Goal: Task Accomplishment & Management: Manage account settings

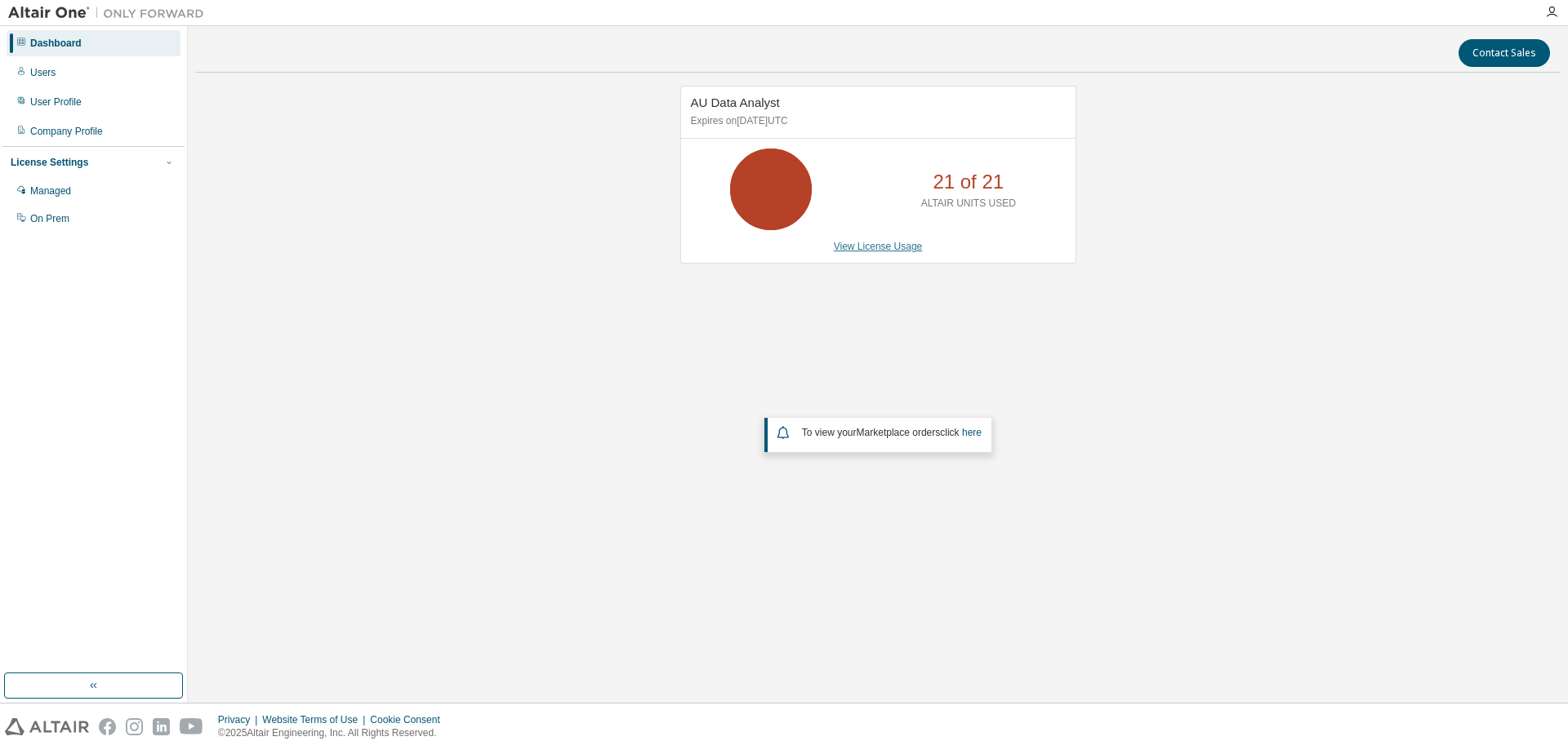
click at [851, 251] on link "View License Usage" at bounding box center [878, 247] width 89 height 12
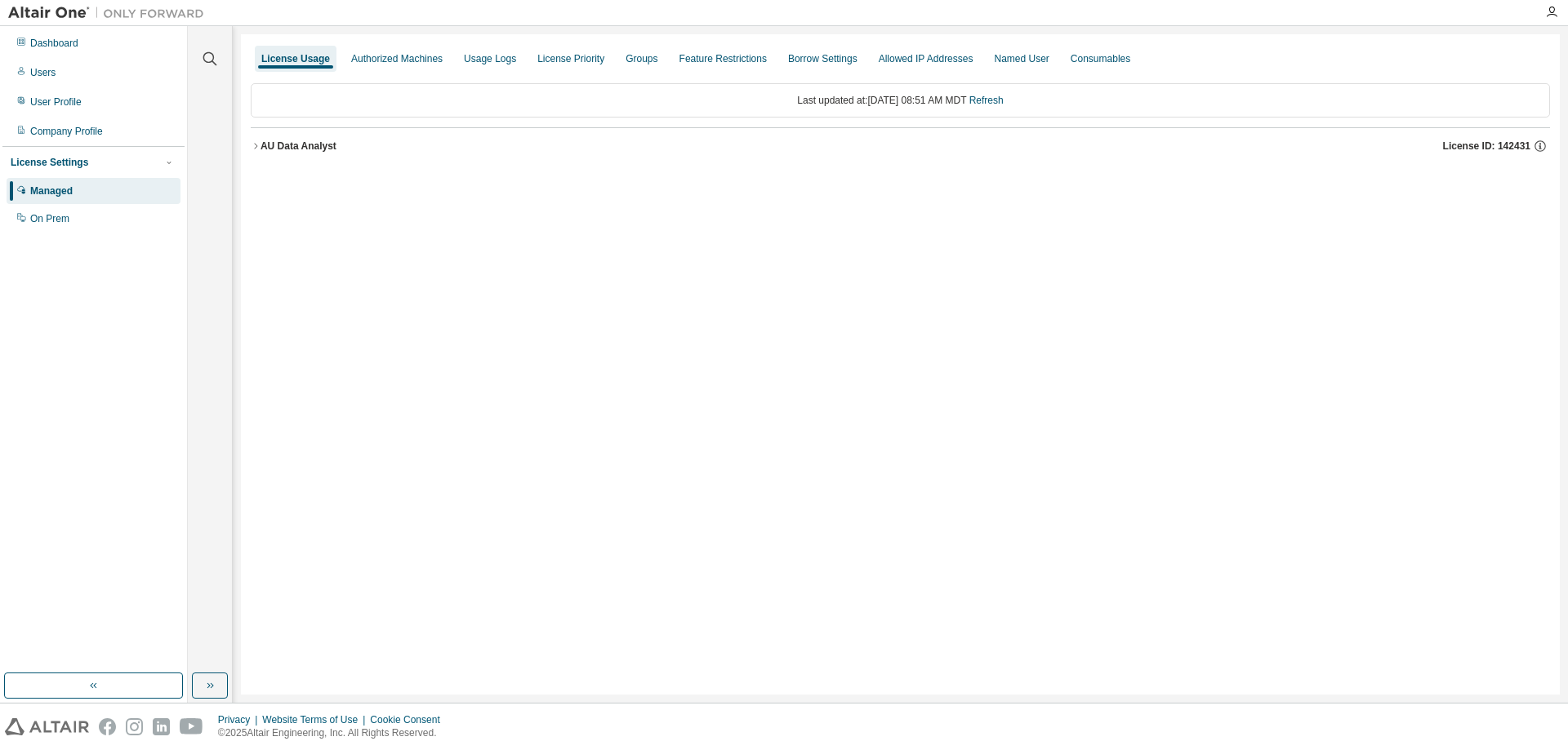
click at [257, 146] on icon "button" at bounding box center [255, 146] width 3 height 6
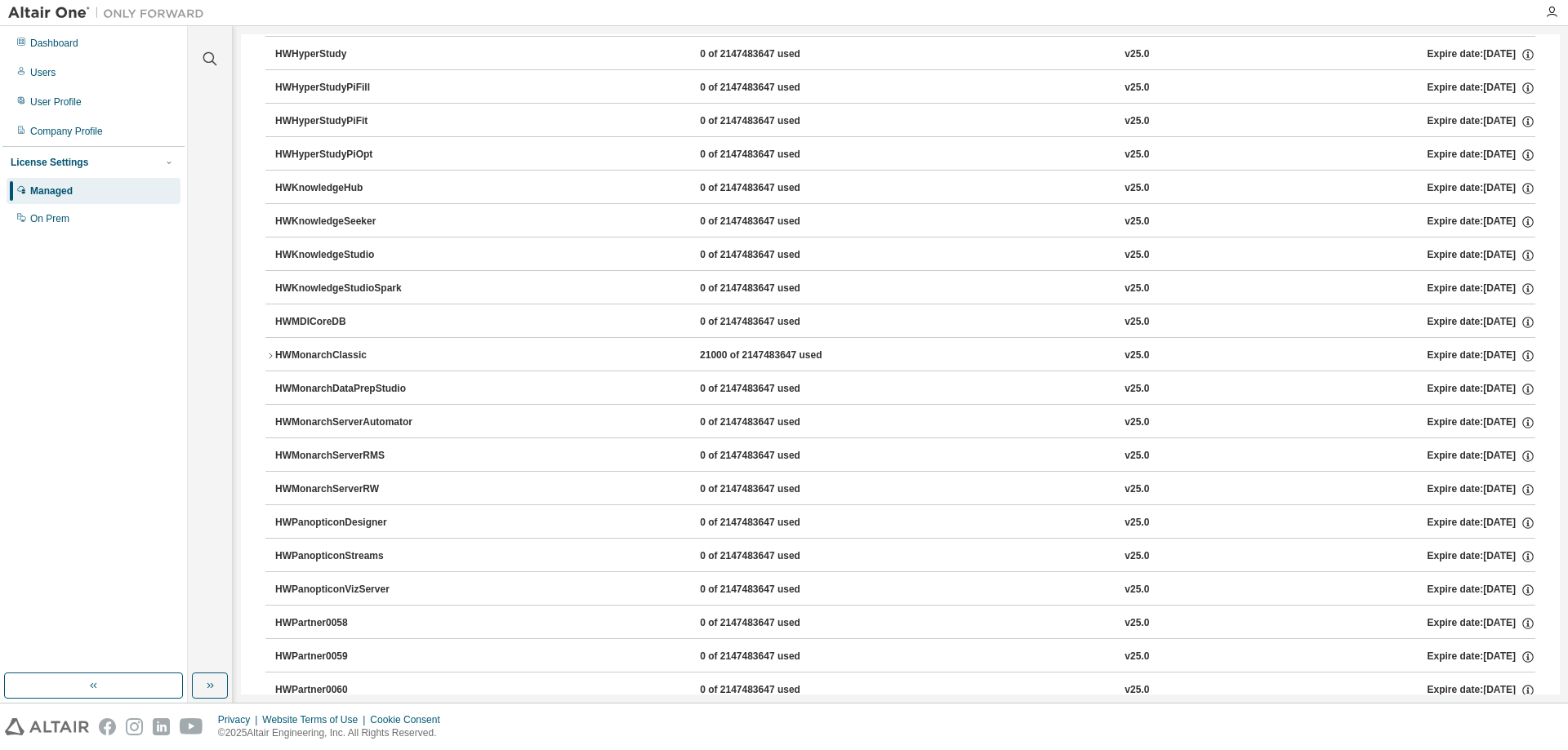
scroll to position [78, 0]
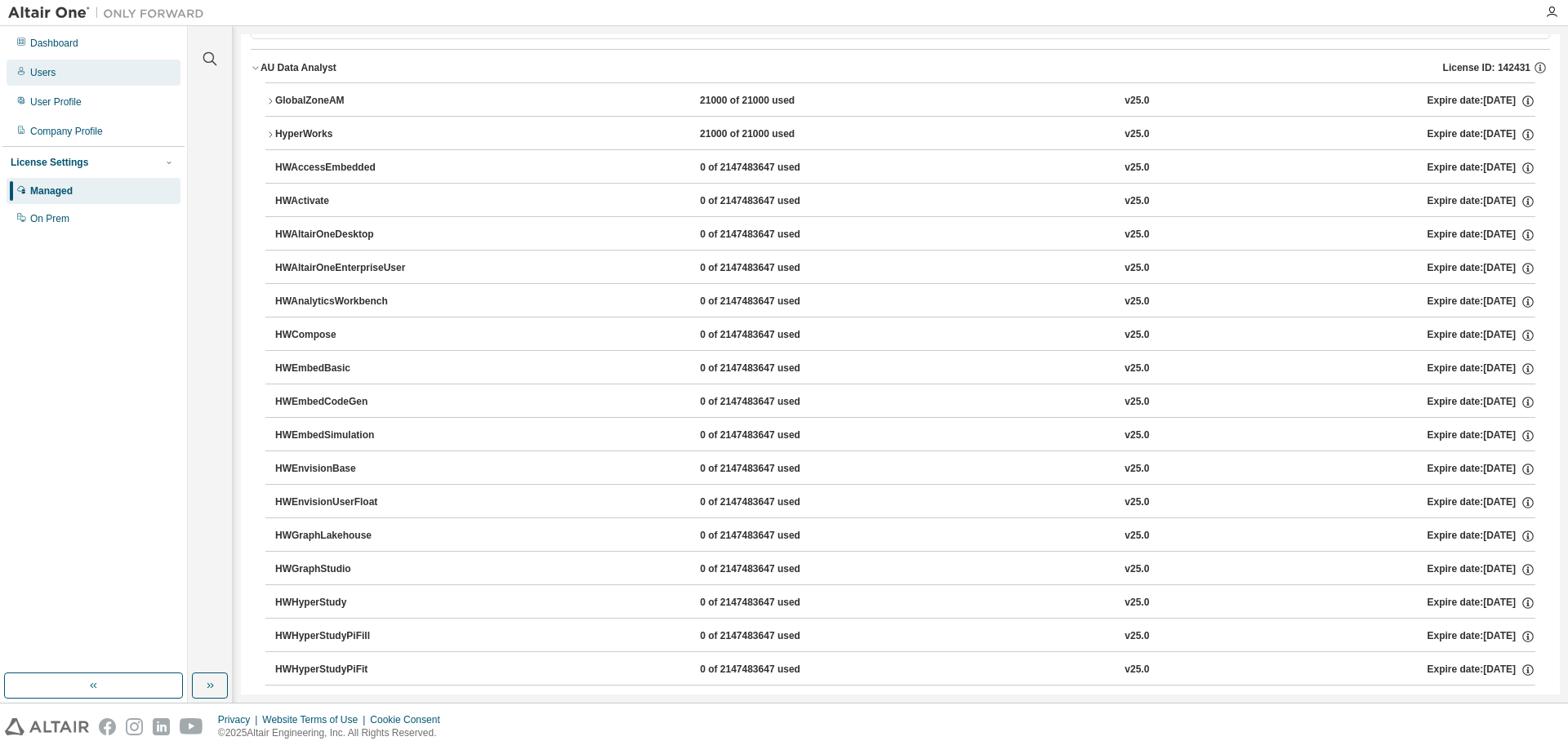
click at [55, 74] on div "Users" at bounding box center [93, 72] width 174 height 26
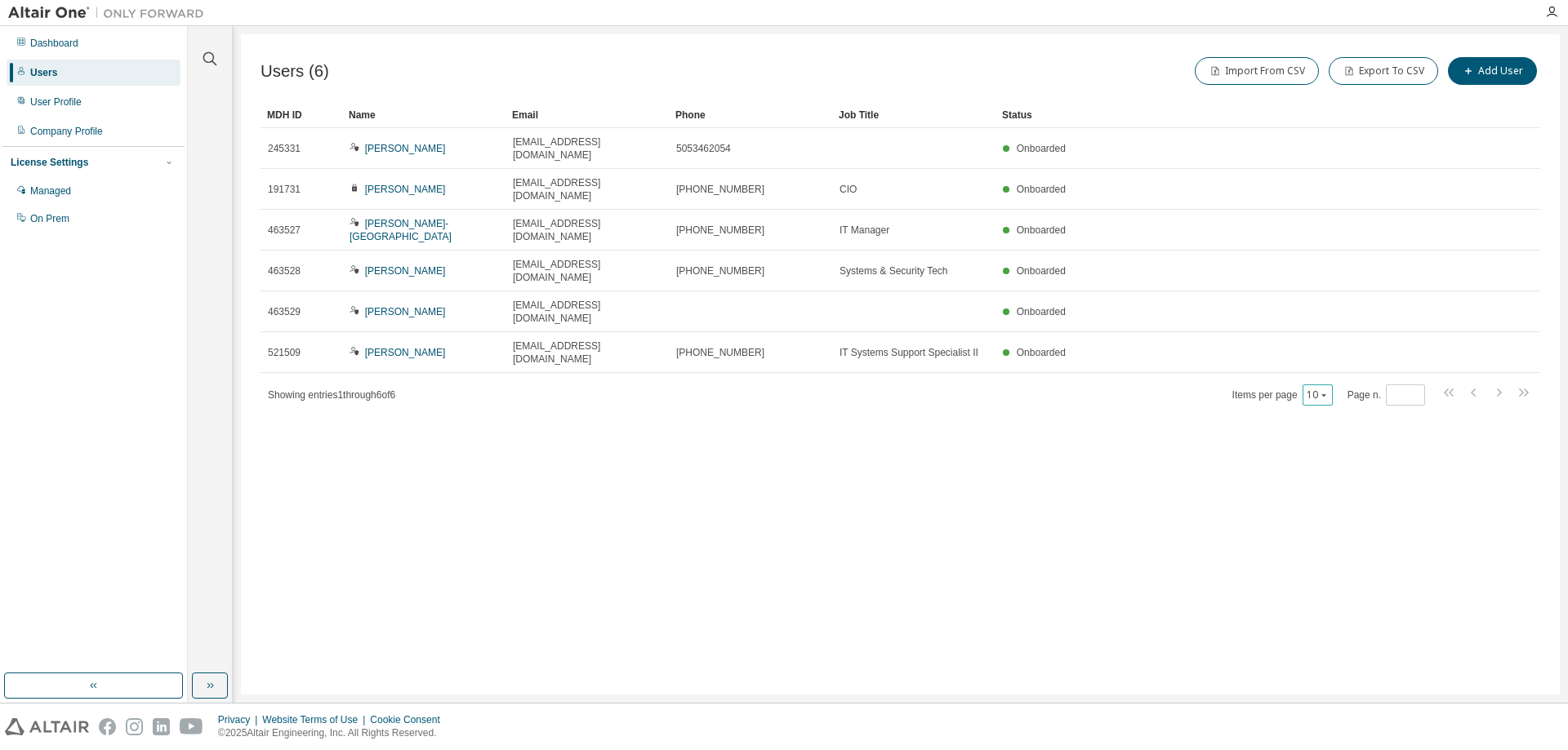
click at [1327, 395] on icon "button" at bounding box center [1324, 396] width 5 height 2
click at [1322, 379] on div "30" at bounding box center [1371, 377] width 131 height 20
click at [337, 416] on div "Users (6) Import From CSV Export To CSV Add User Clear Load Save Save As Field …" at bounding box center [900, 365] width 1319 height 661
click at [91, 128] on div "Company Profile" at bounding box center [65, 131] width 72 height 13
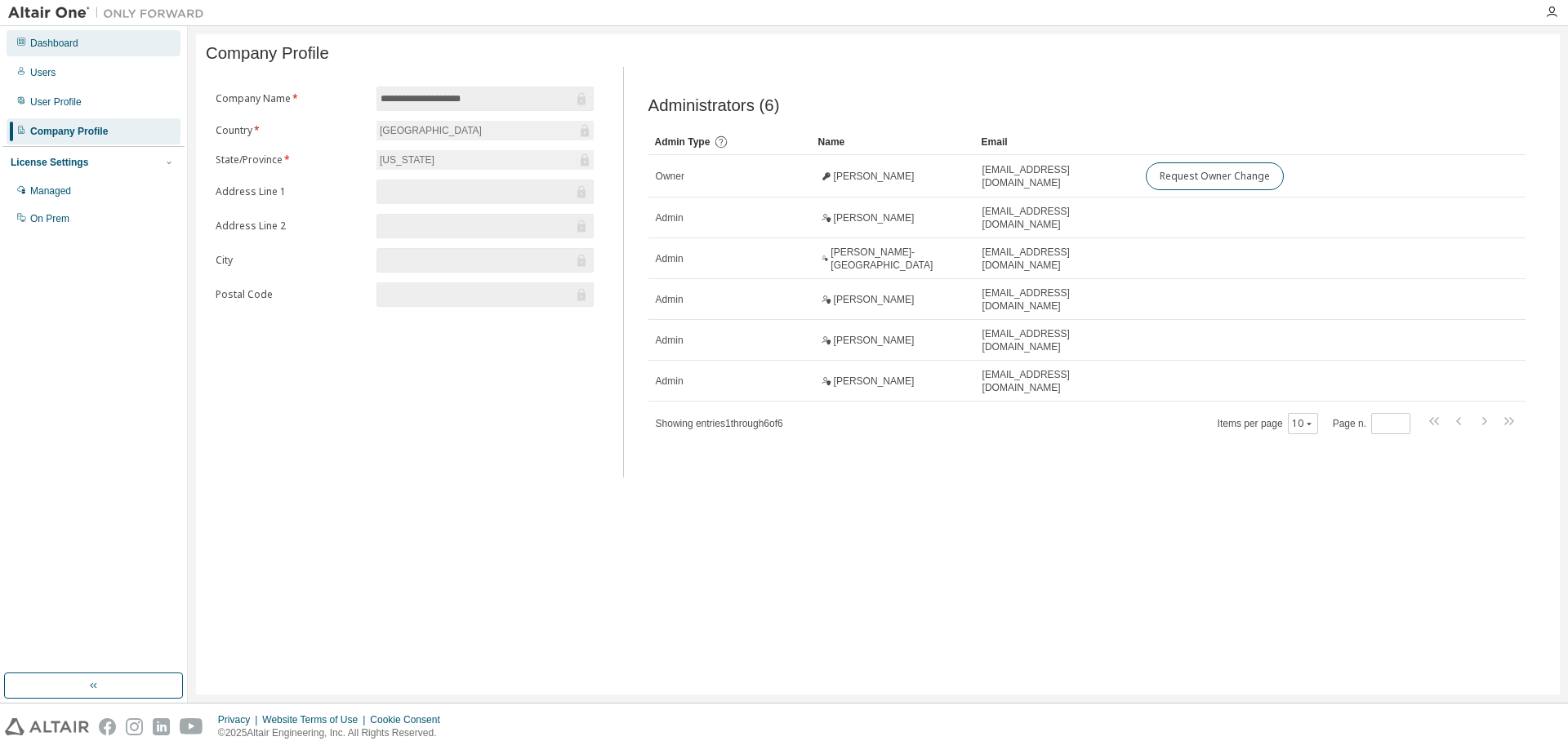
click at [51, 39] on div "Dashboard" at bounding box center [54, 43] width 49 height 13
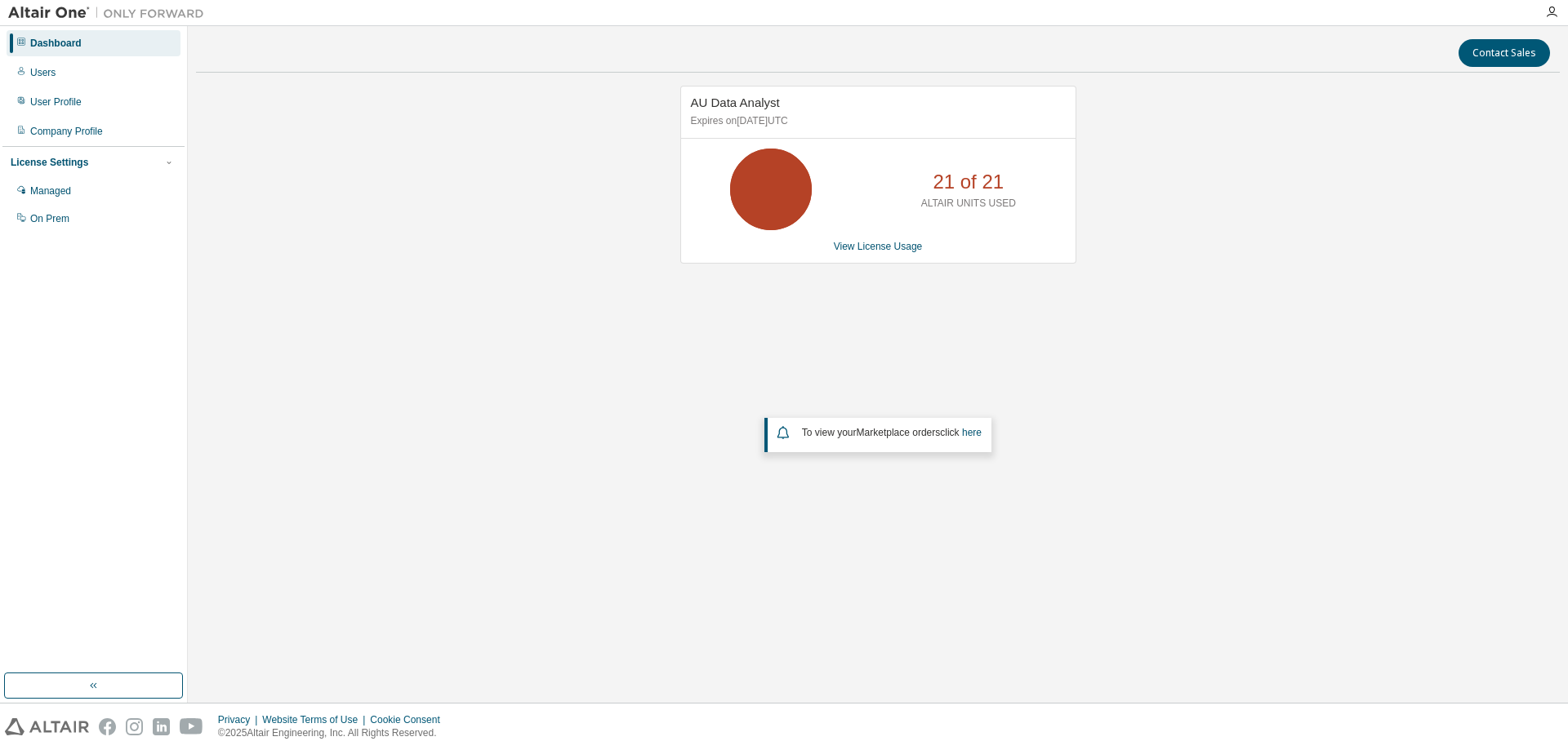
click at [781, 201] on icon at bounding box center [770, 188] width 41 height 41
click at [987, 186] on p "21 of 21" at bounding box center [969, 183] width 71 height 28
click at [755, 104] on span "AU Data Analyst" at bounding box center [735, 102] width 89 height 14
click at [56, 207] on div "On Prem" at bounding box center [93, 218] width 174 height 26
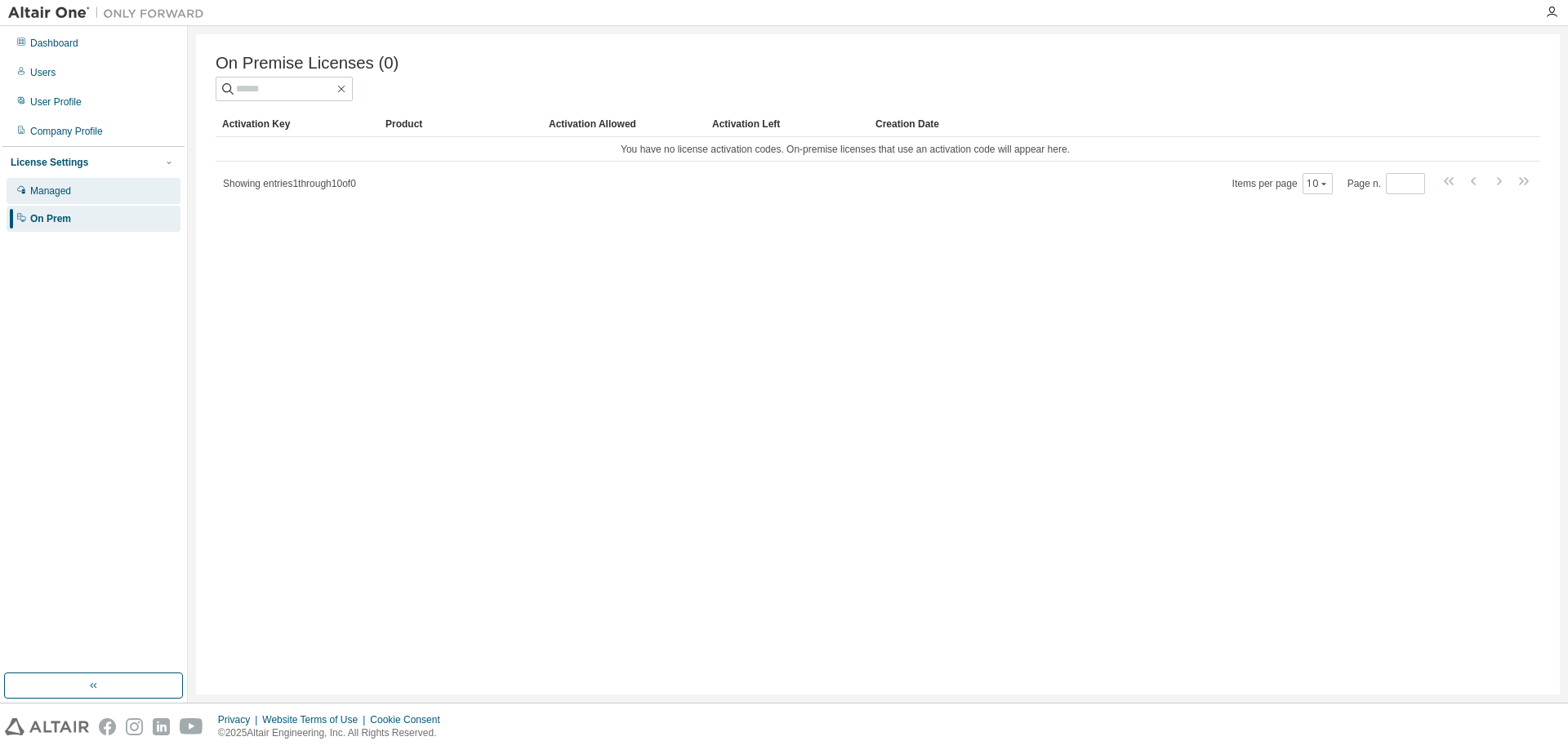
click at [42, 187] on div "Managed" at bounding box center [50, 190] width 41 height 13
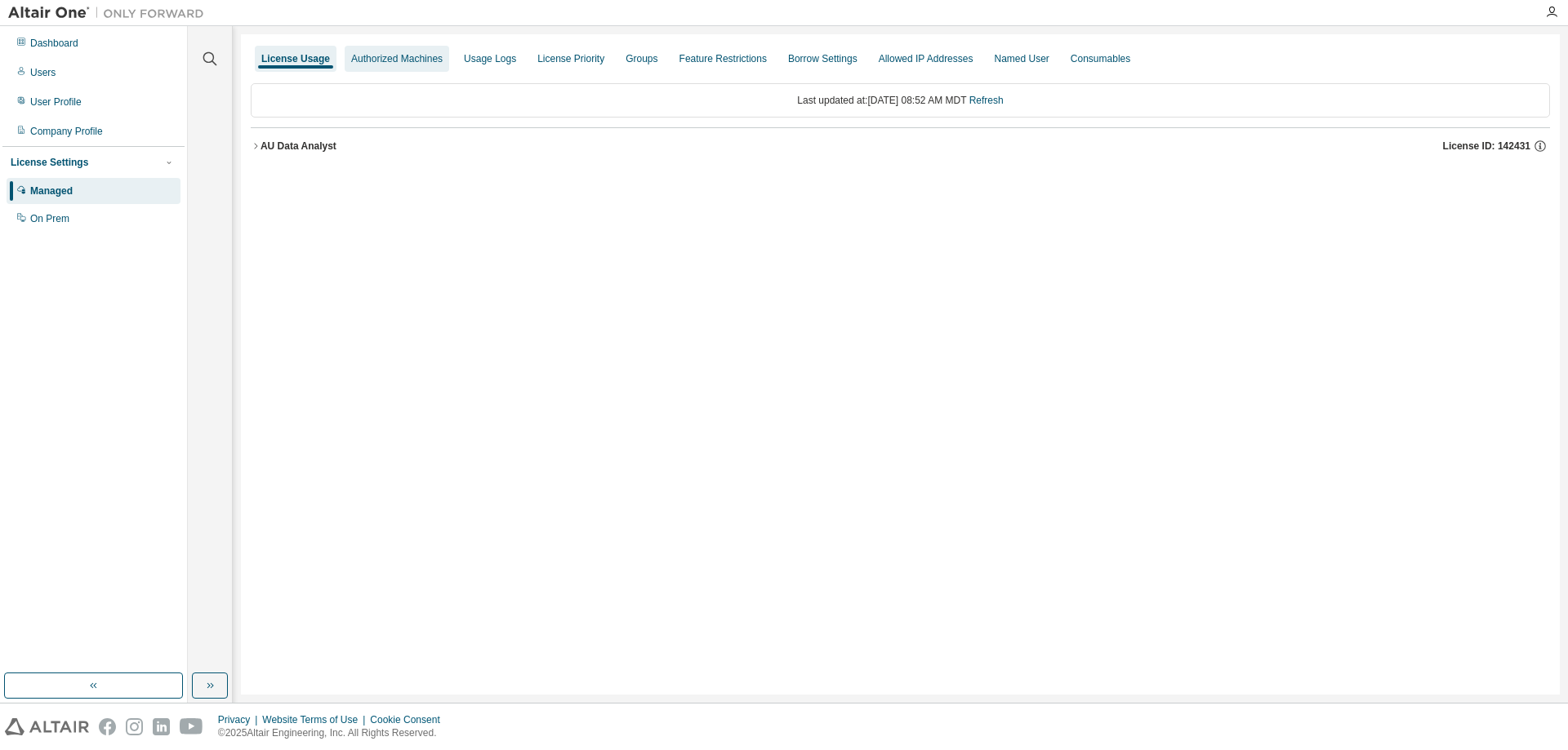
click at [395, 58] on div "Authorized Machines" at bounding box center [397, 59] width 91 height 13
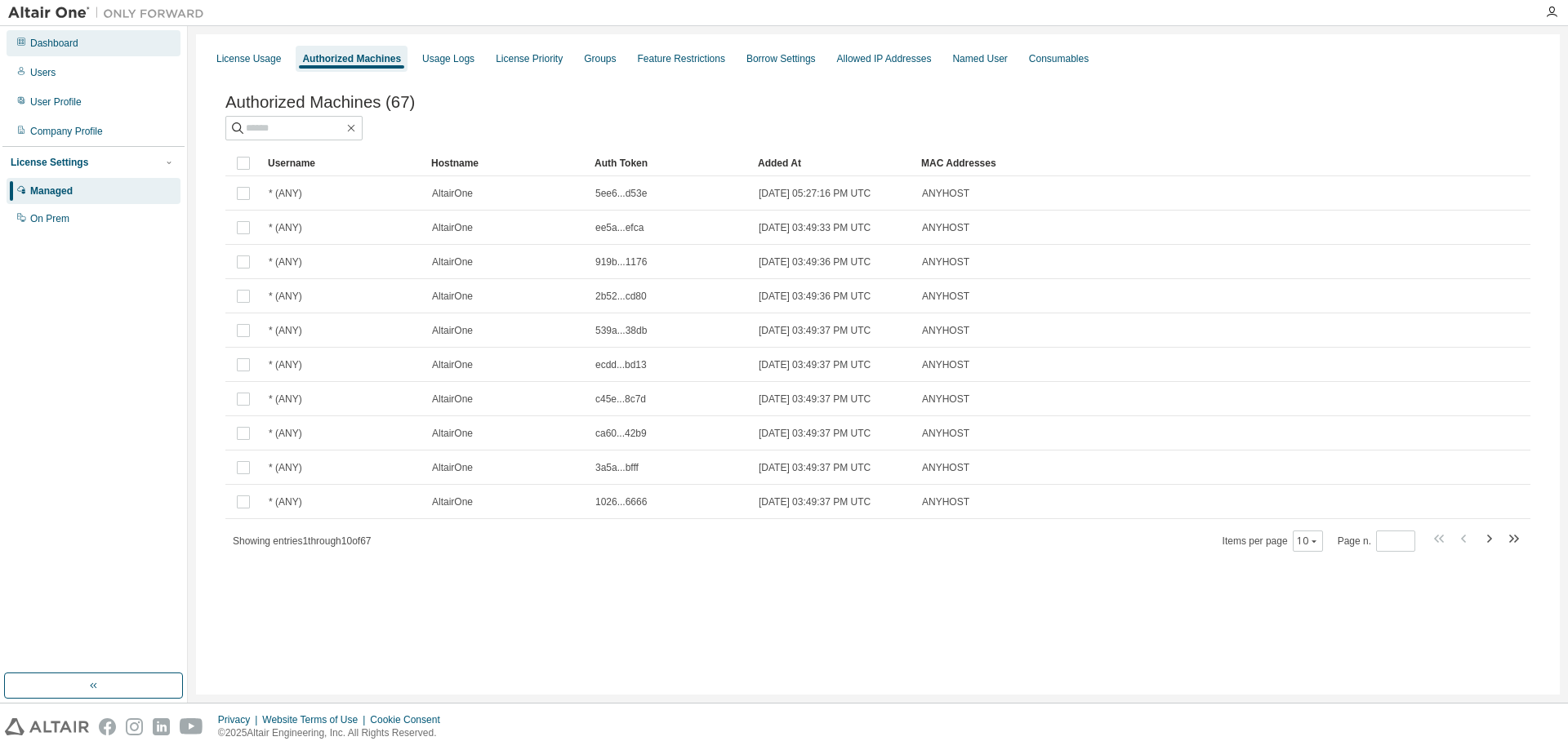
click at [64, 40] on div "Dashboard" at bounding box center [54, 43] width 49 height 13
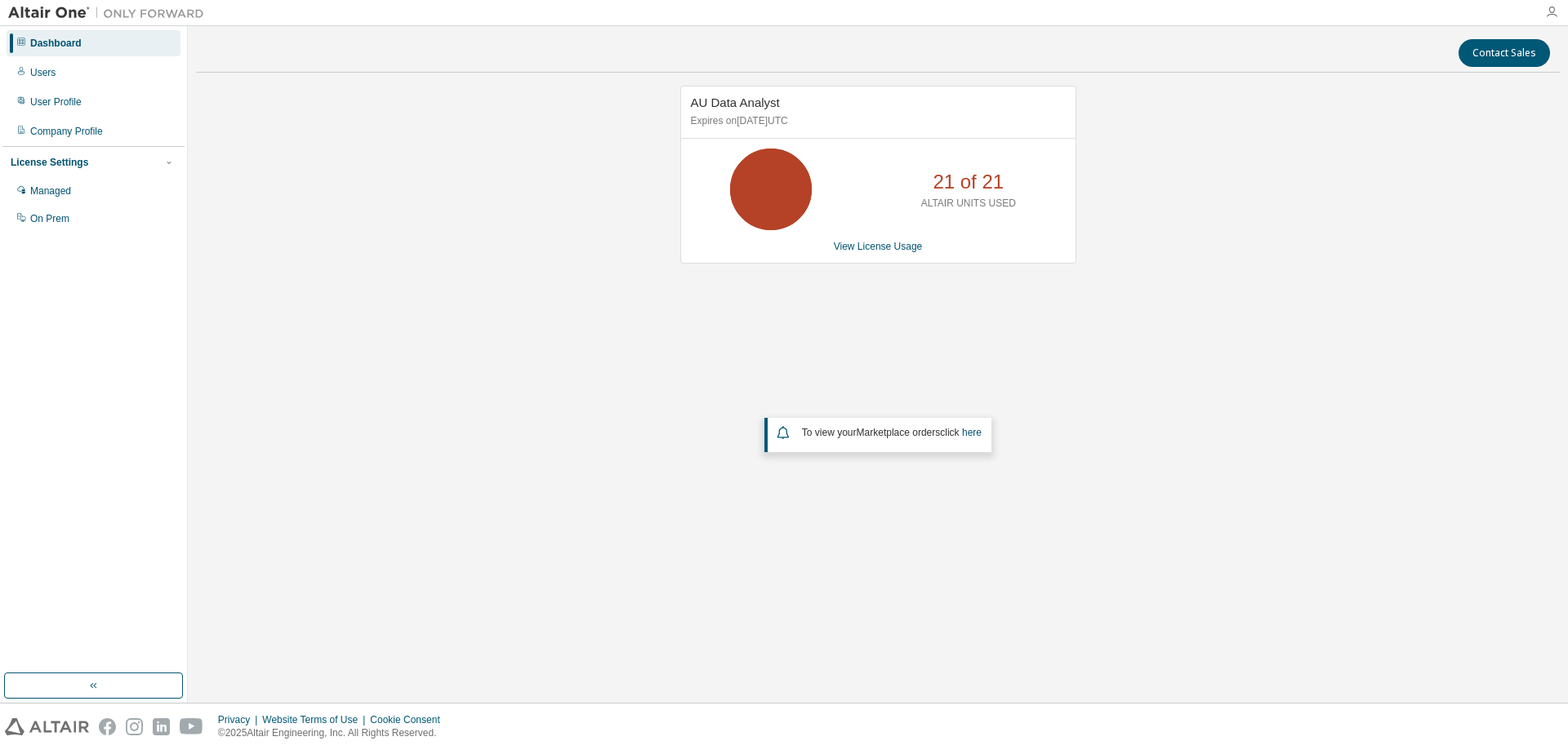
click at [1549, 13] on icon "button" at bounding box center [1551, 12] width 13 height 13
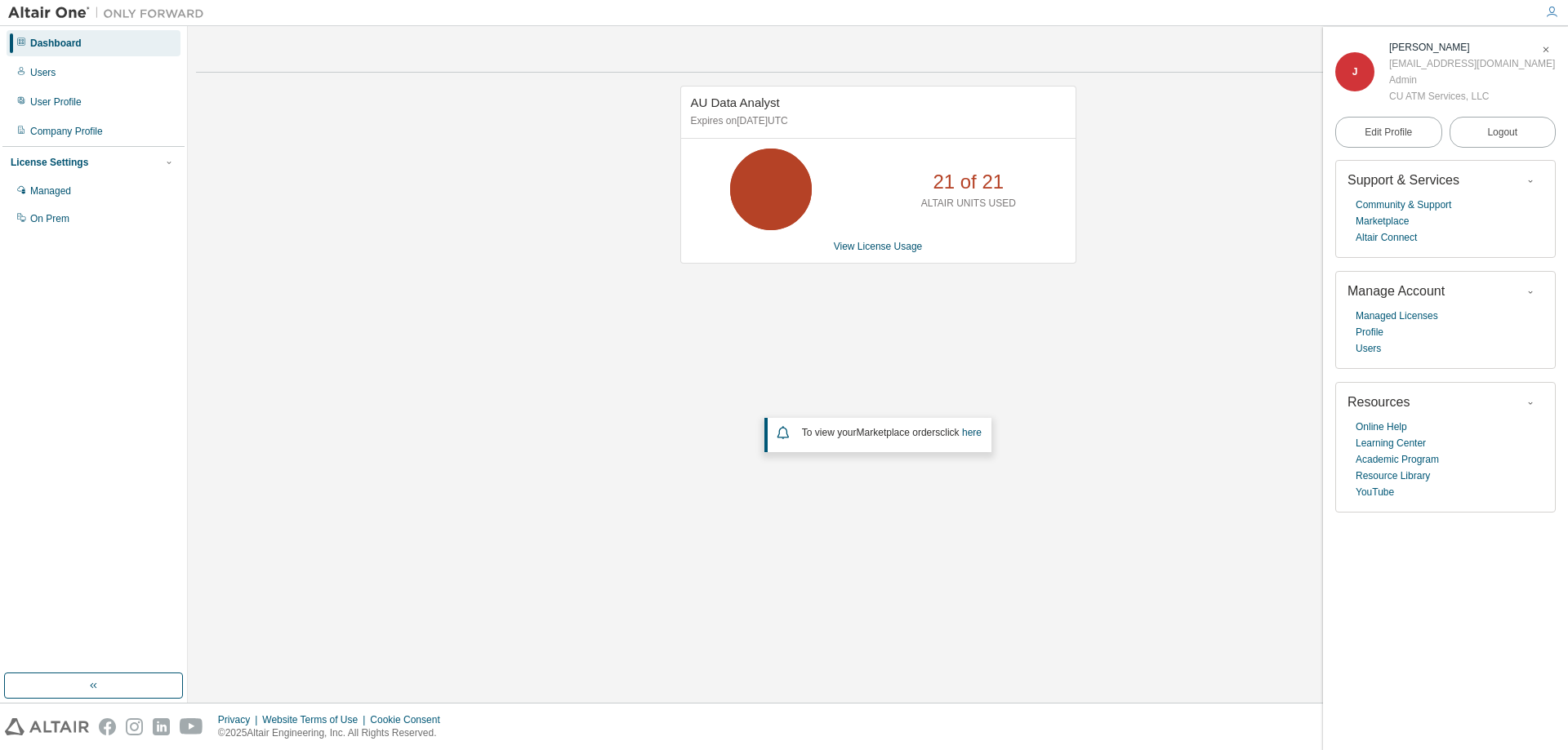
click at [1184, 157] on div "AU Data Analyst Expires on April 30, 2026 UTC 21 of 21 ALTAIR UNITS USED View L…" at bounding box center [878, 328] width 1364 height 487
click at [881, 247] on link "View License Usage" at bounding box center [878, 247] width 89 height 12
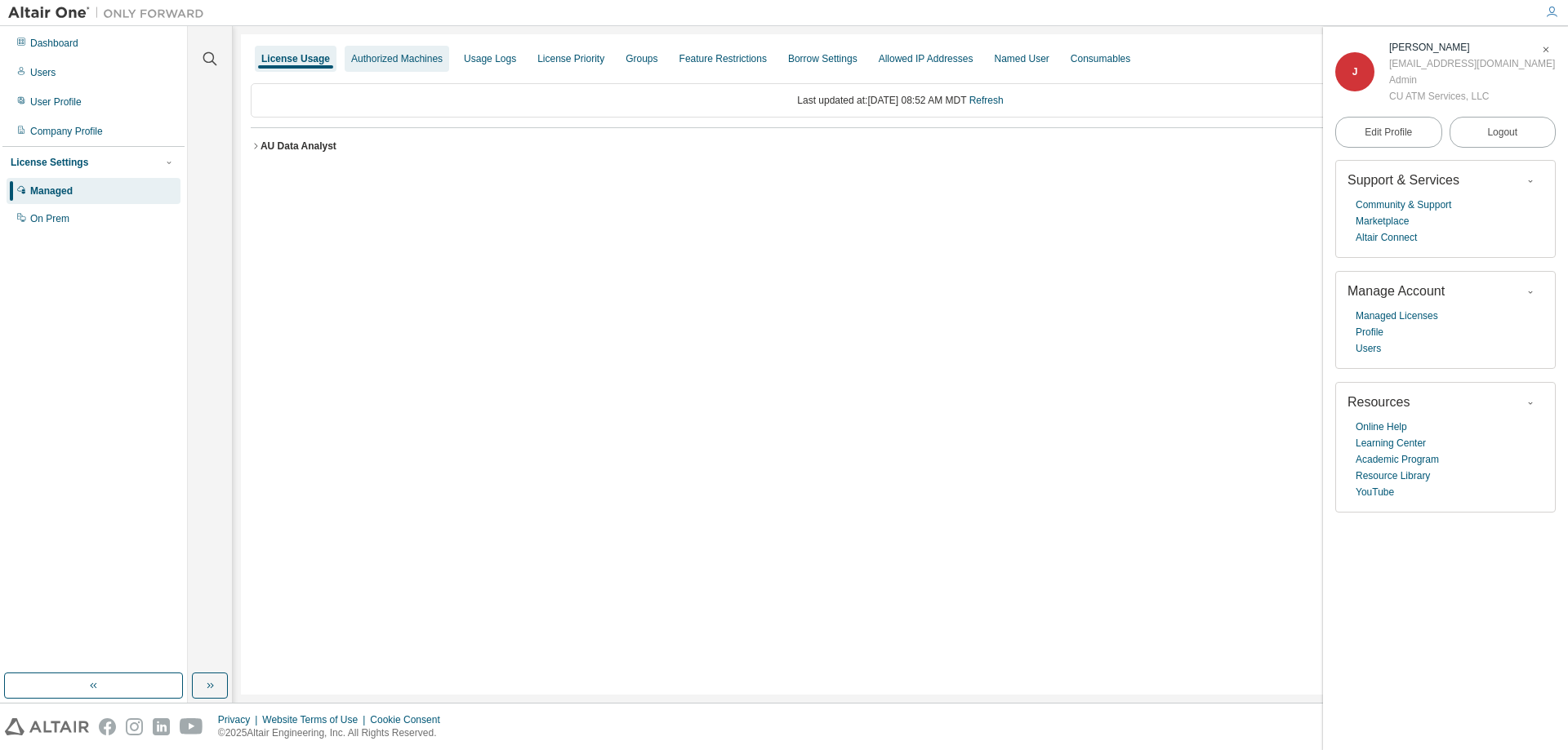
click at [372, 62] on div "Authorized Machines" at bounding box center [397, 59] width 91 height 13
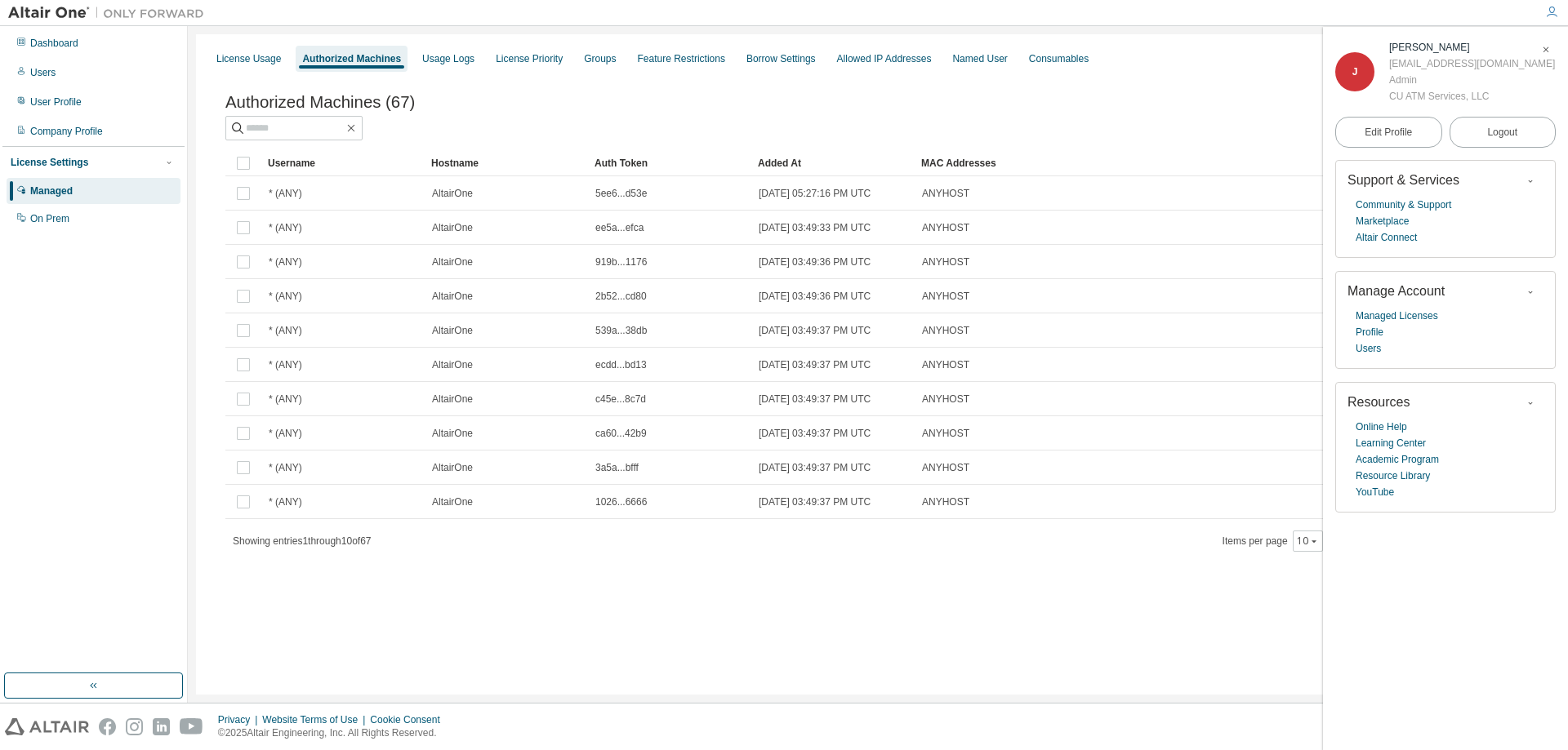
click at [1544, 48] on icon "button" at bounding box center [1546, 50] width 10 height 10
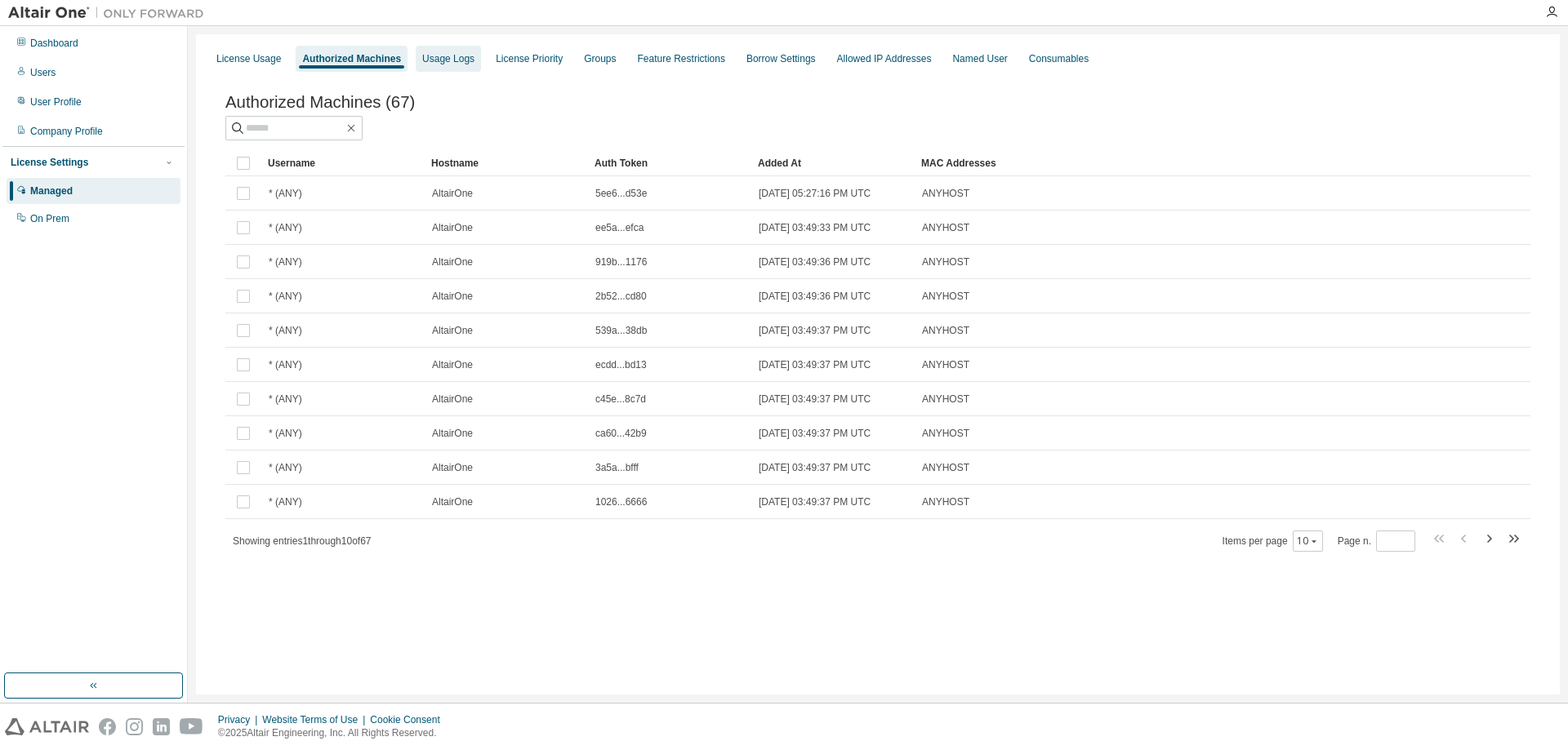
click at [465, 53] on div "Usage Logs" at bounding box center [449, 59] width 53 height 13
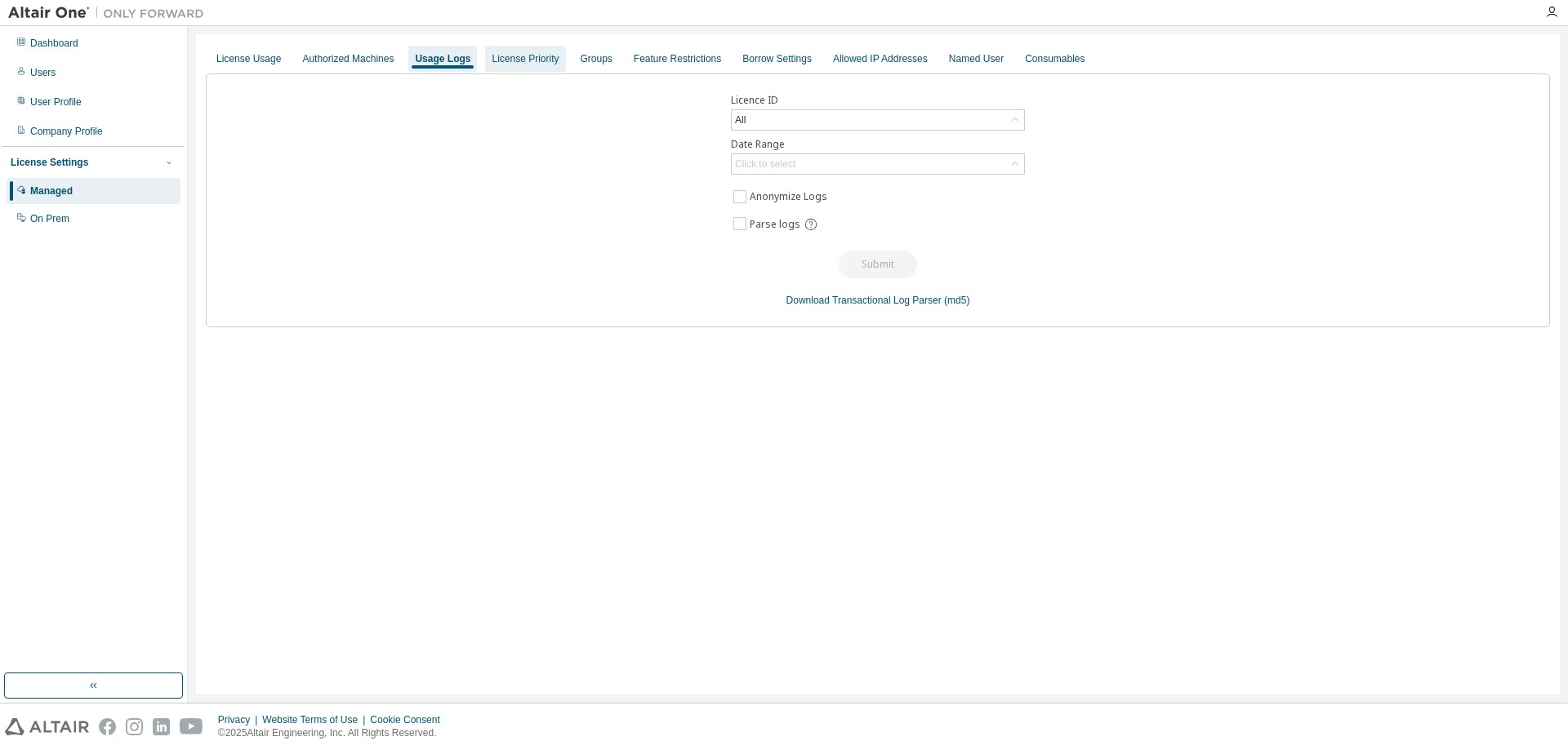
click at [531, 56] on div "License Priority" at bounding box center [524, 59] width 66 height 13
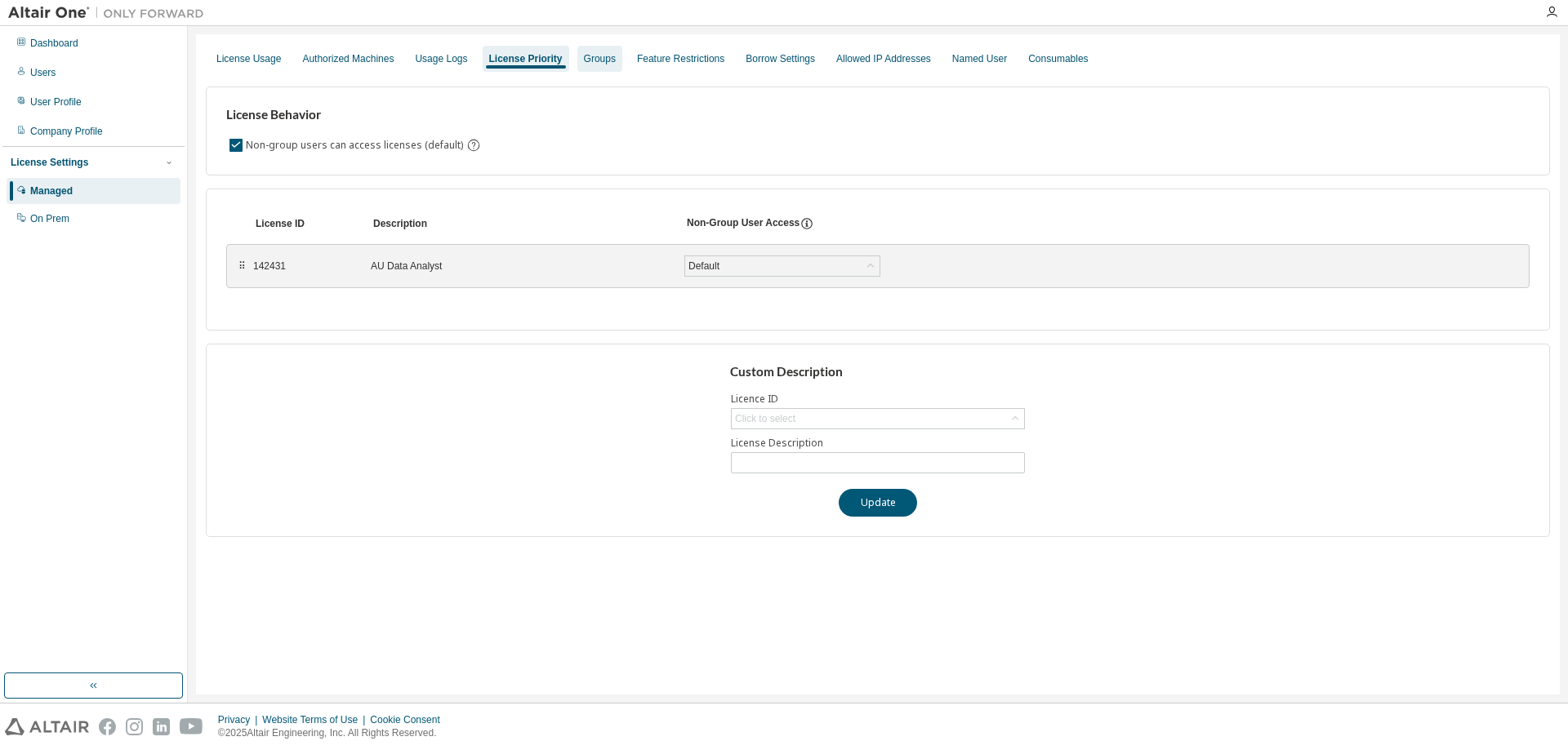
click at [603, 59] on div "Groups" at bounding box center [599, 59] width 32 height 13
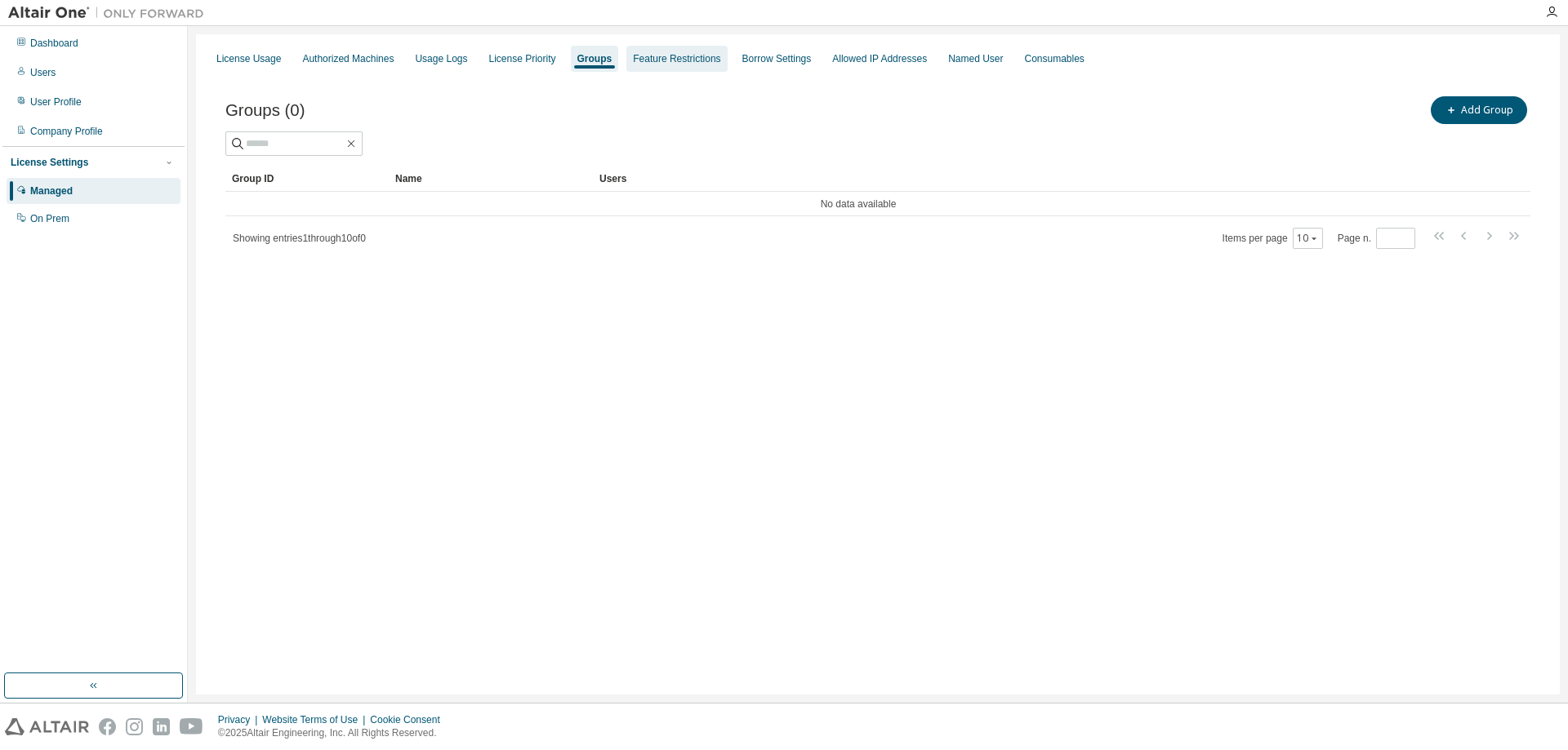
click at [634, 61] on div "Feature Restrictions" at bounding box center [677, 59] width 87 height 13
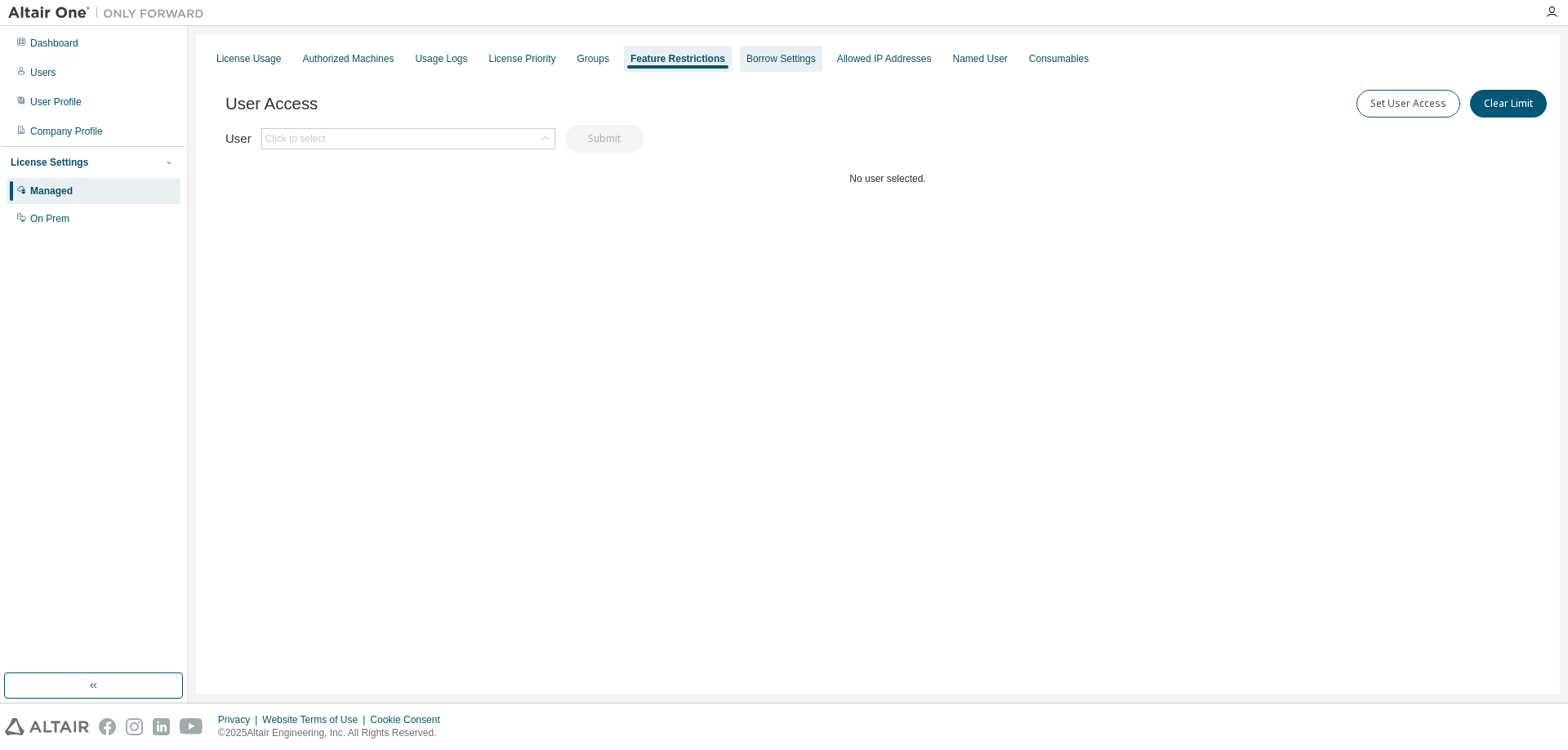
click at [768, 61] on div "Borrow Settings" at bounding box center [781, 59] width 69 height 13
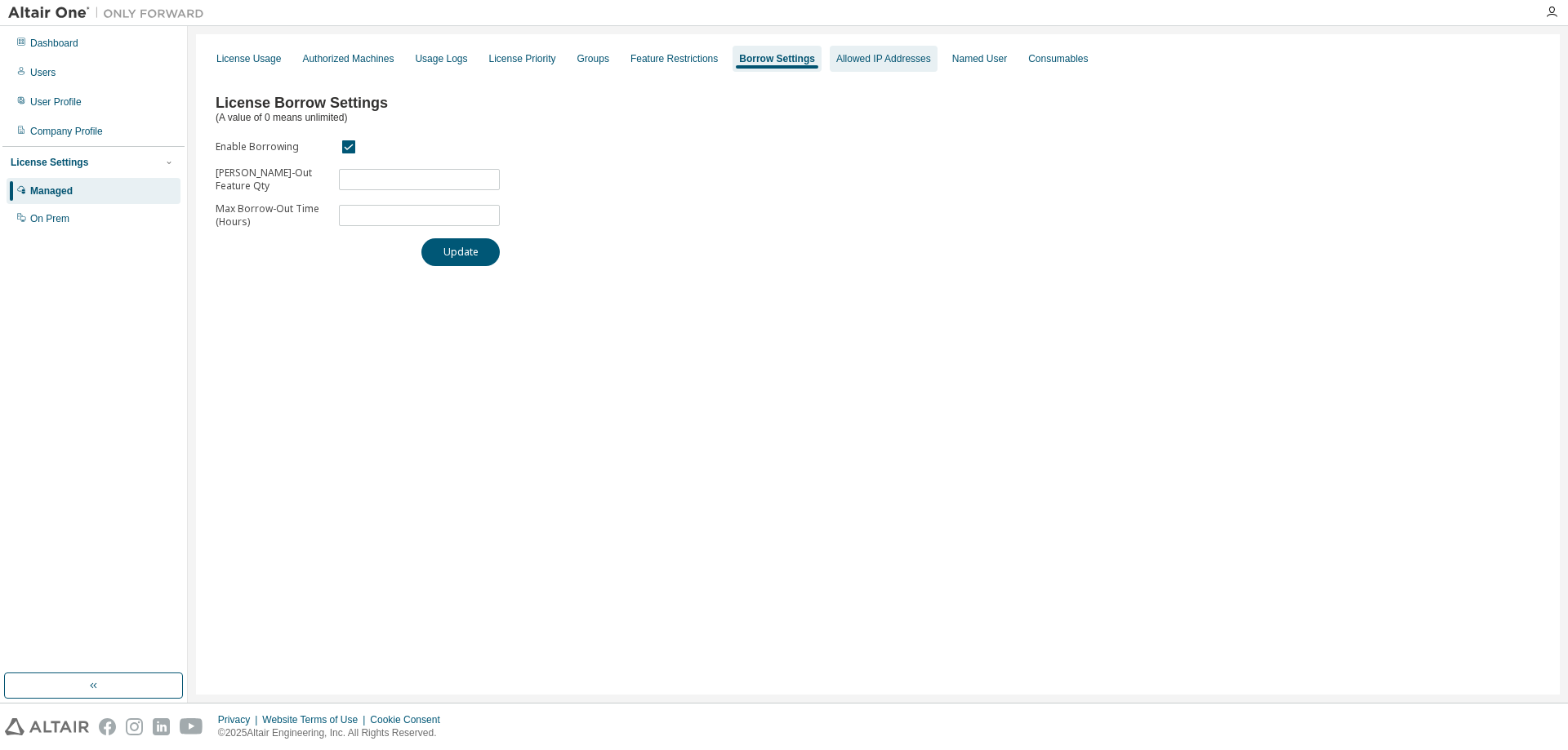
click at [837, 55] on div "Allowed IP Addresses" at bounding box center [883, 59] width 94 height 13
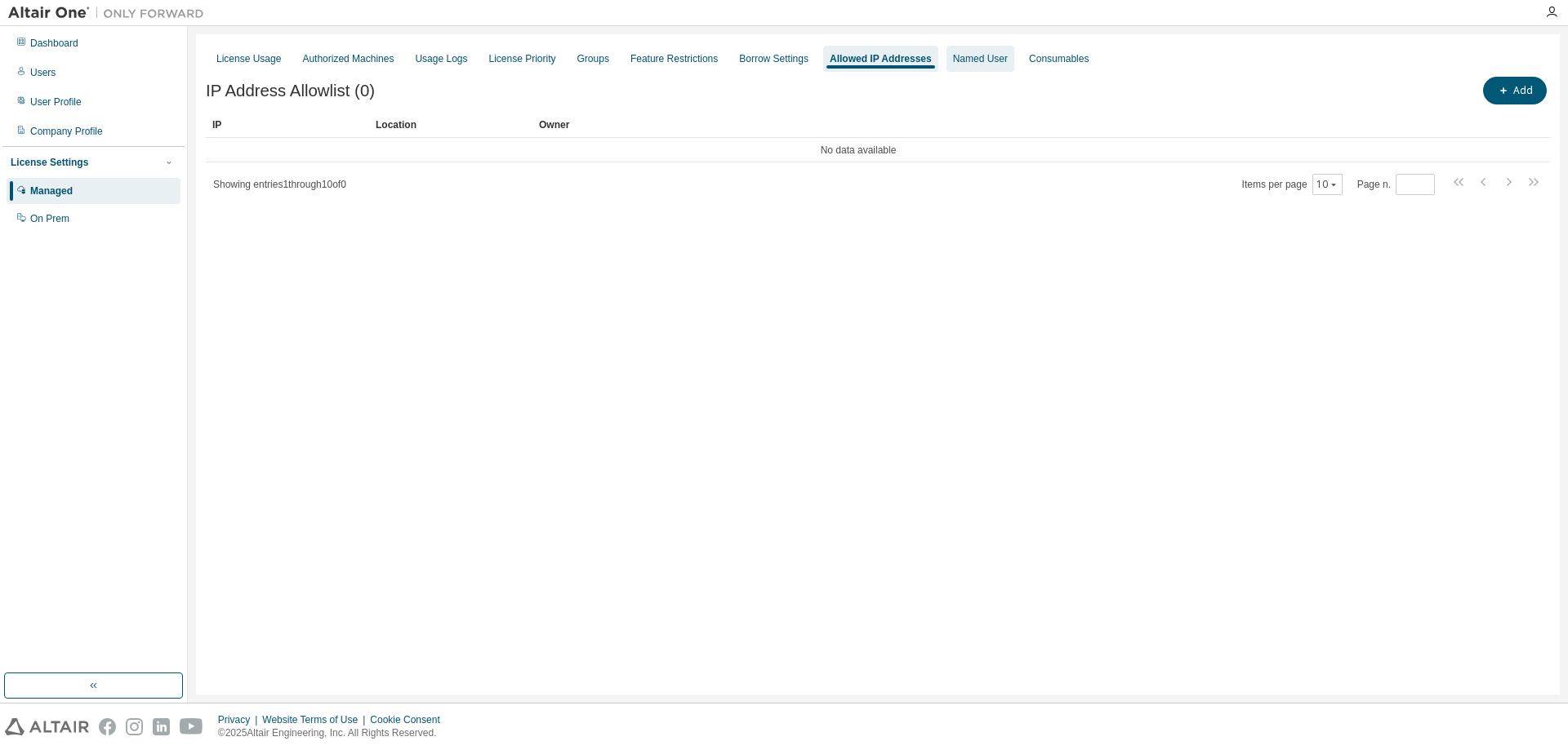
click at [954, 54] on div "Named User" at bounding box center [980, 59] width 55 height 13
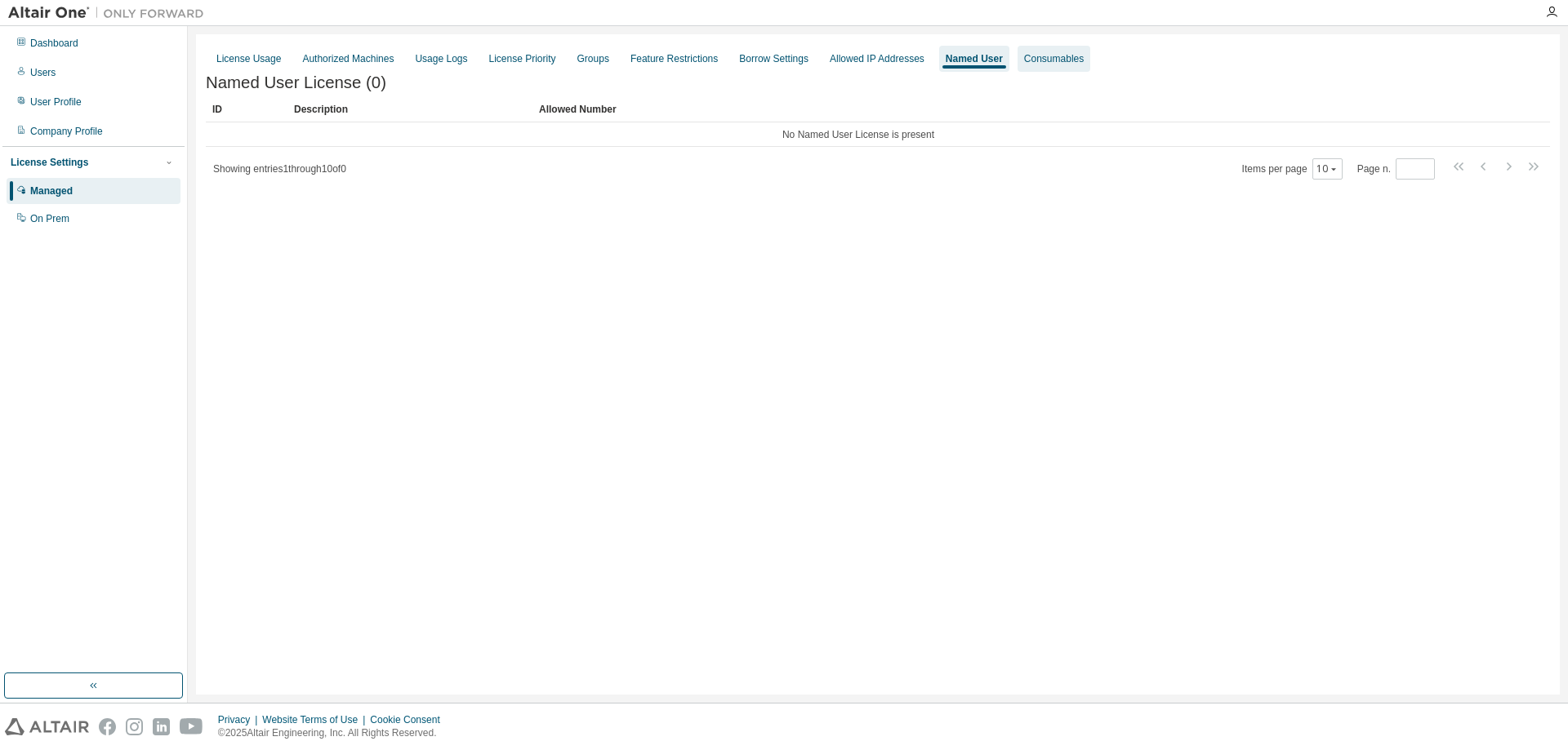
click at [1030, 64] on div "Consumables" at bounding box center [1054, 59] width 60 height 13
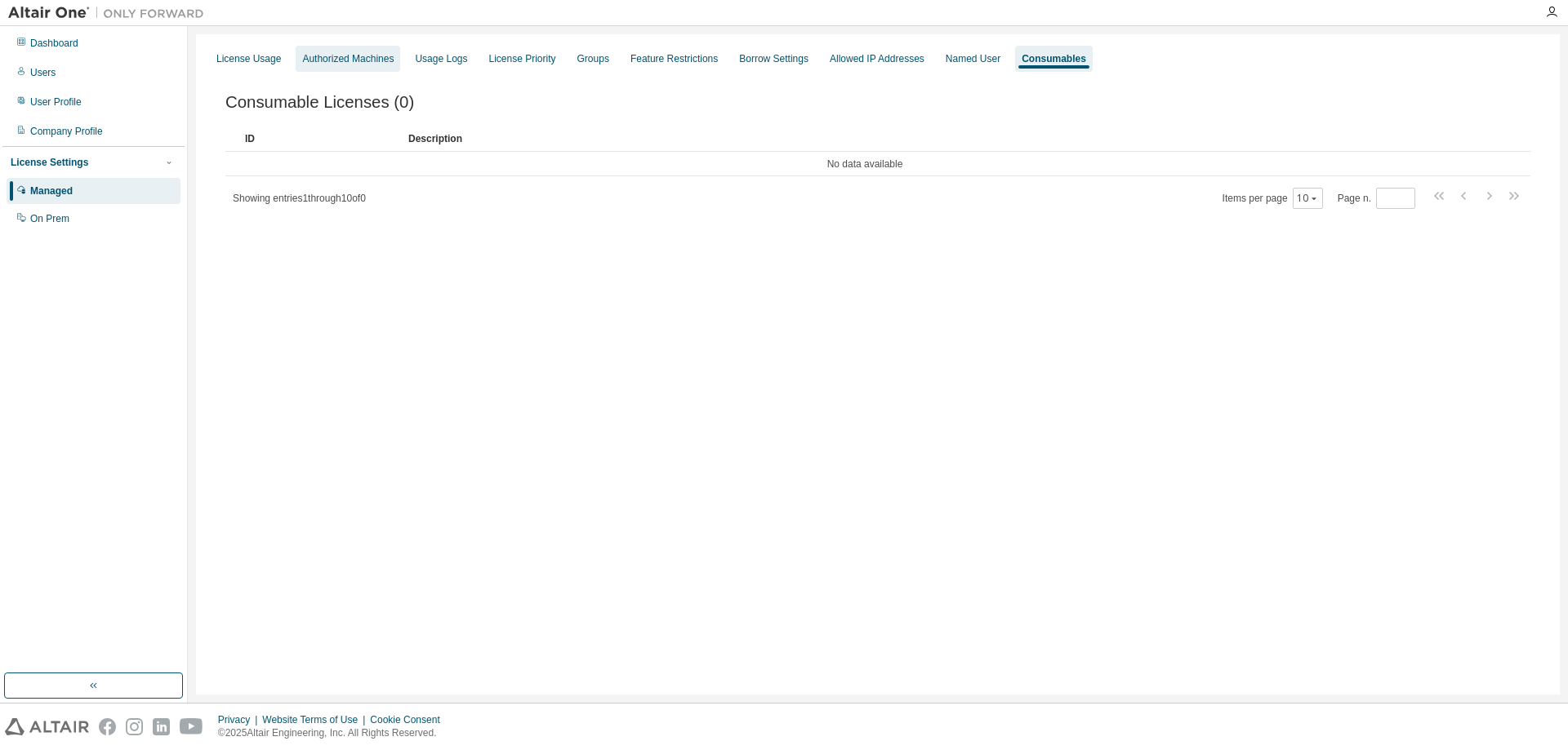
click at [357, 59] on div "Authorized Machines" at bounding box center [348, 59] width 91 height 13
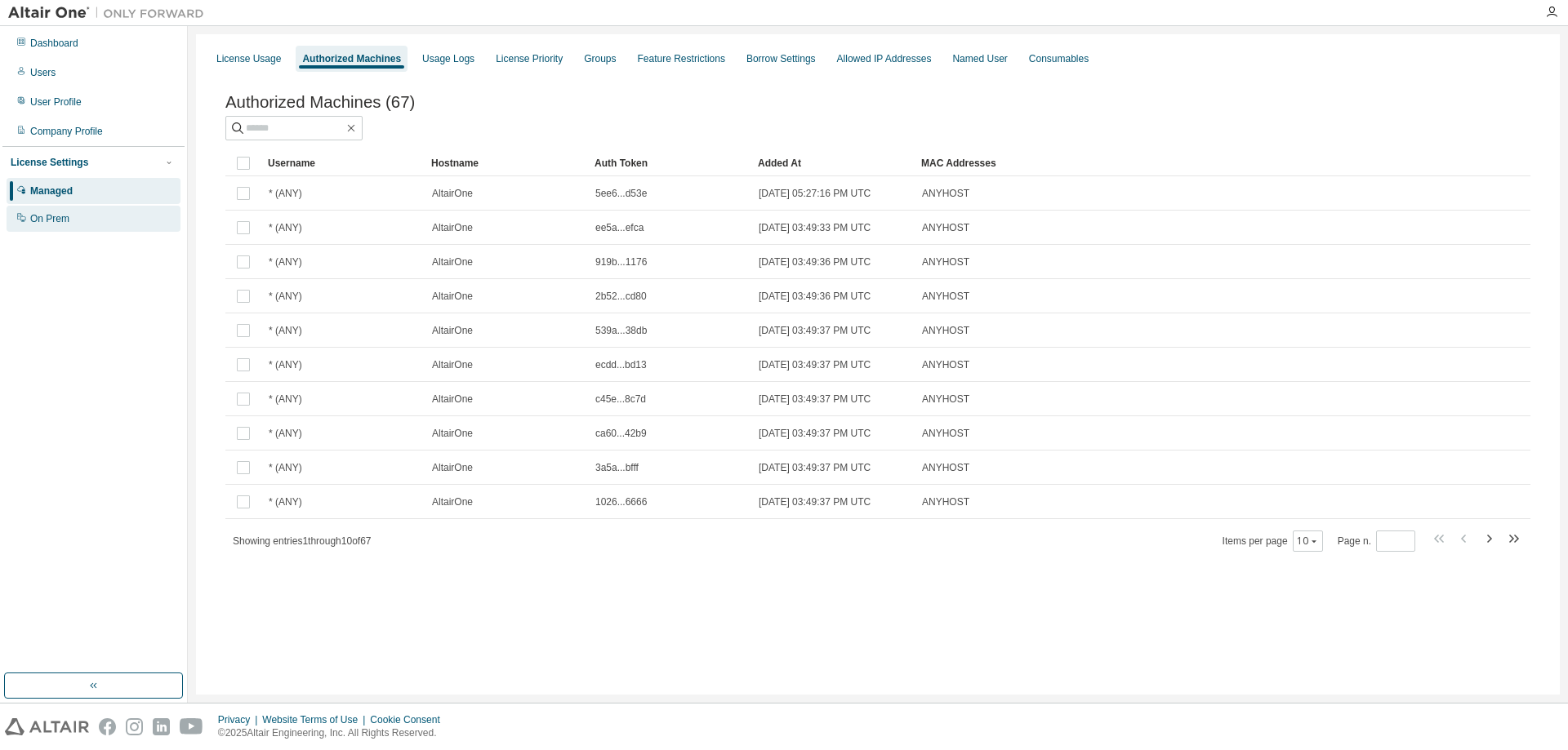
click at [90, 214] on div "On Prem" at bounding box center [93, 218] width 174 height 26
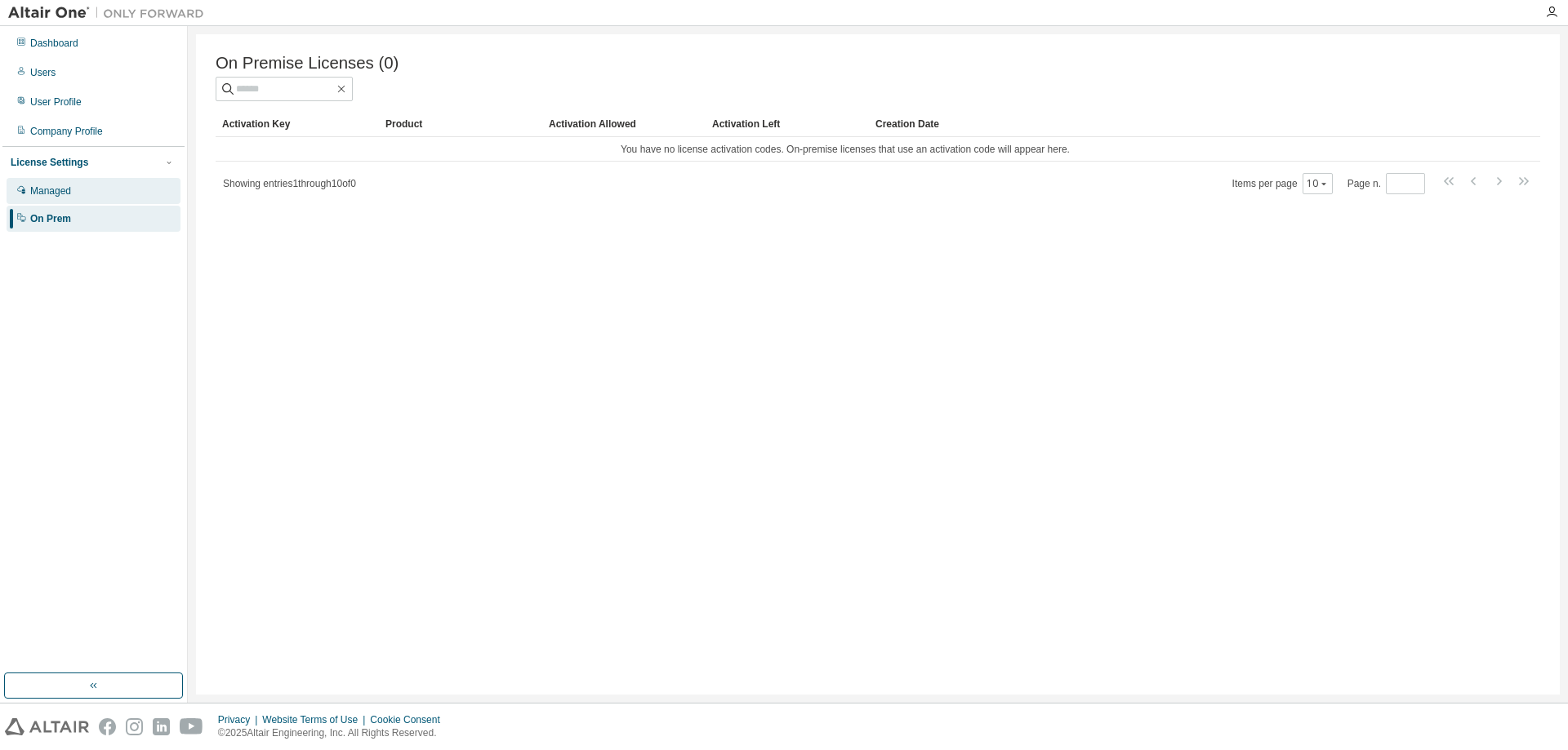
click at [83, 201] on div "Managed" at bounding box center [93, 190] width 174 height 26
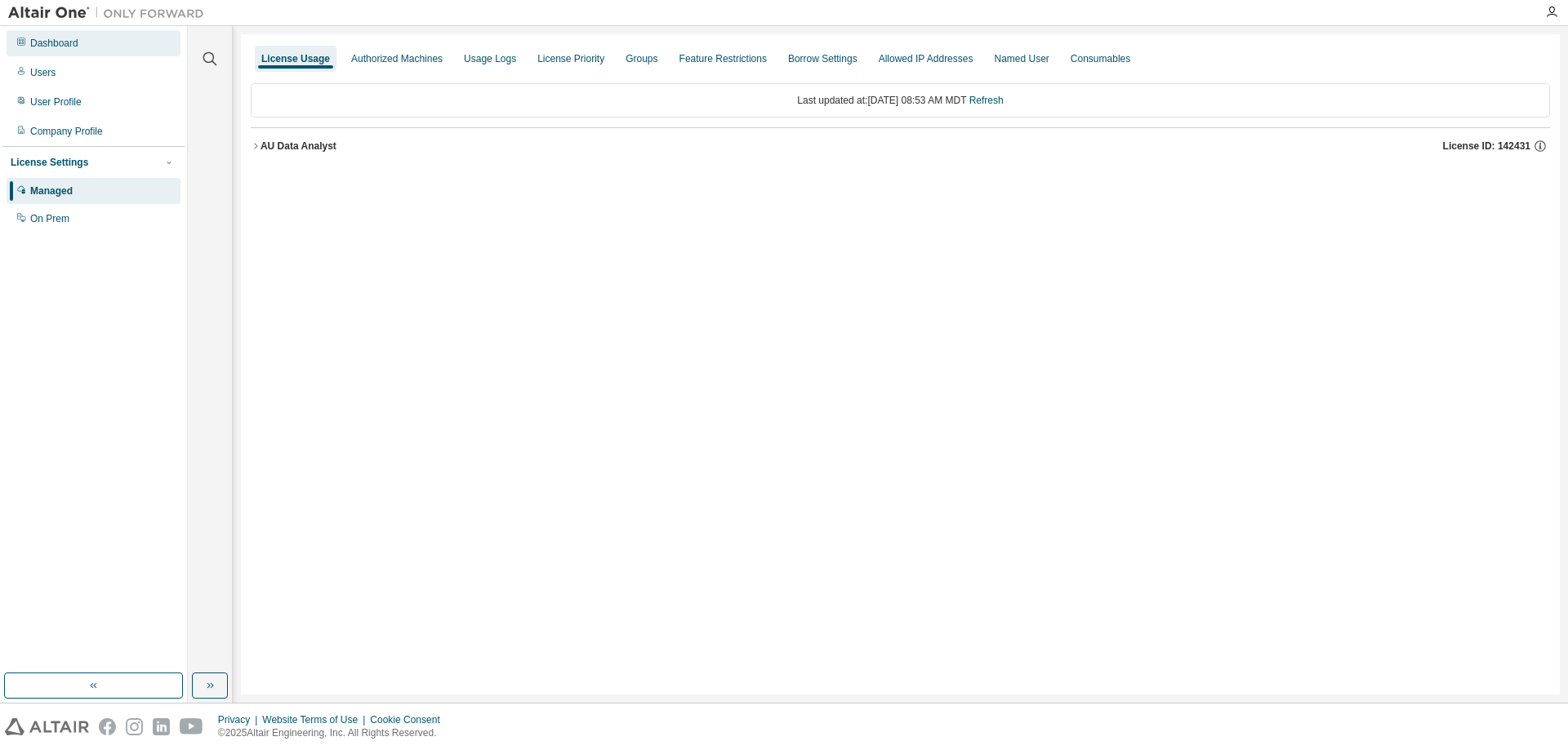
click at [91, 40] on div "Dashboard" at bounding box center [93, 43] width 174 height 26
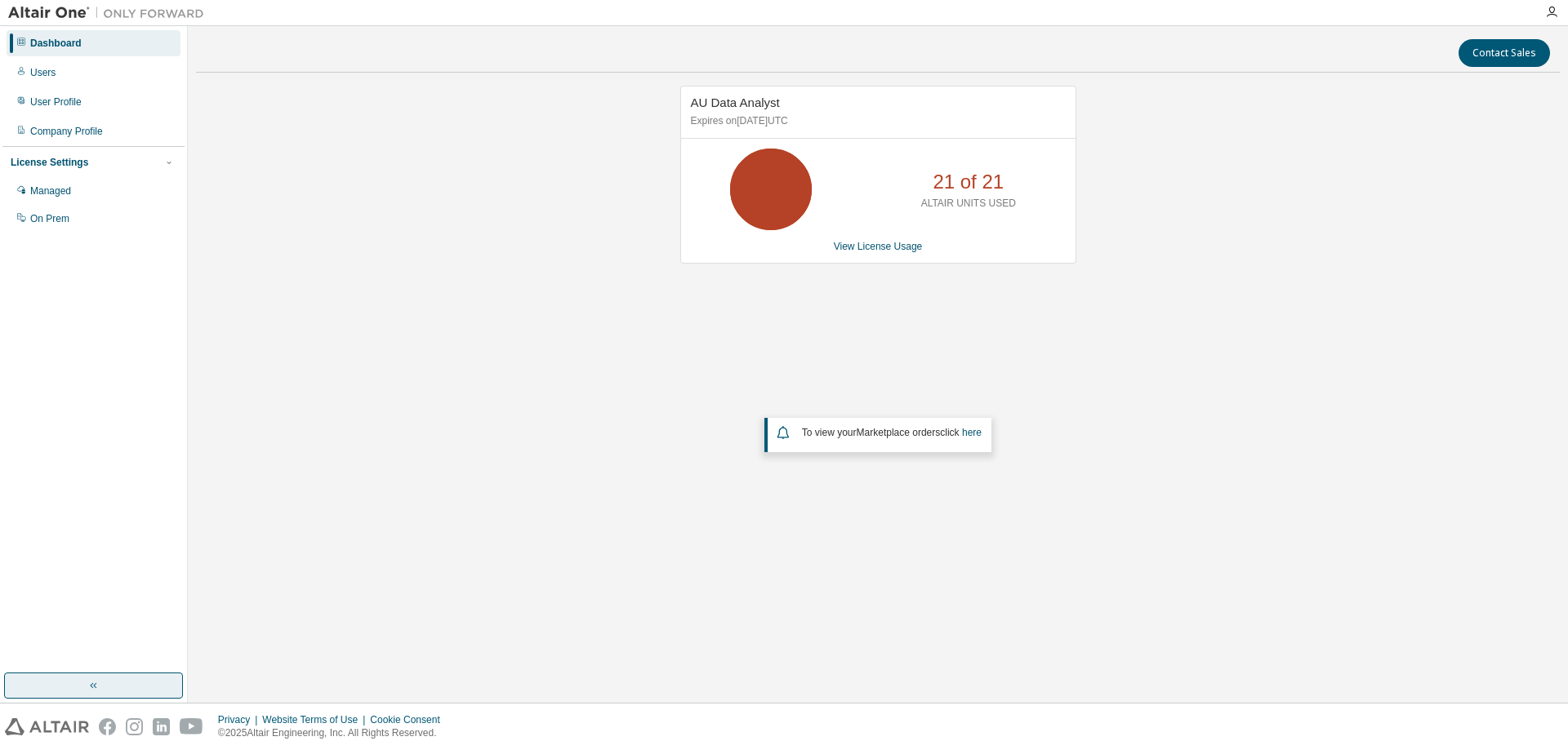
click at [149, 688] on button "button" at bounding box center [93, 686] width 179 height 26
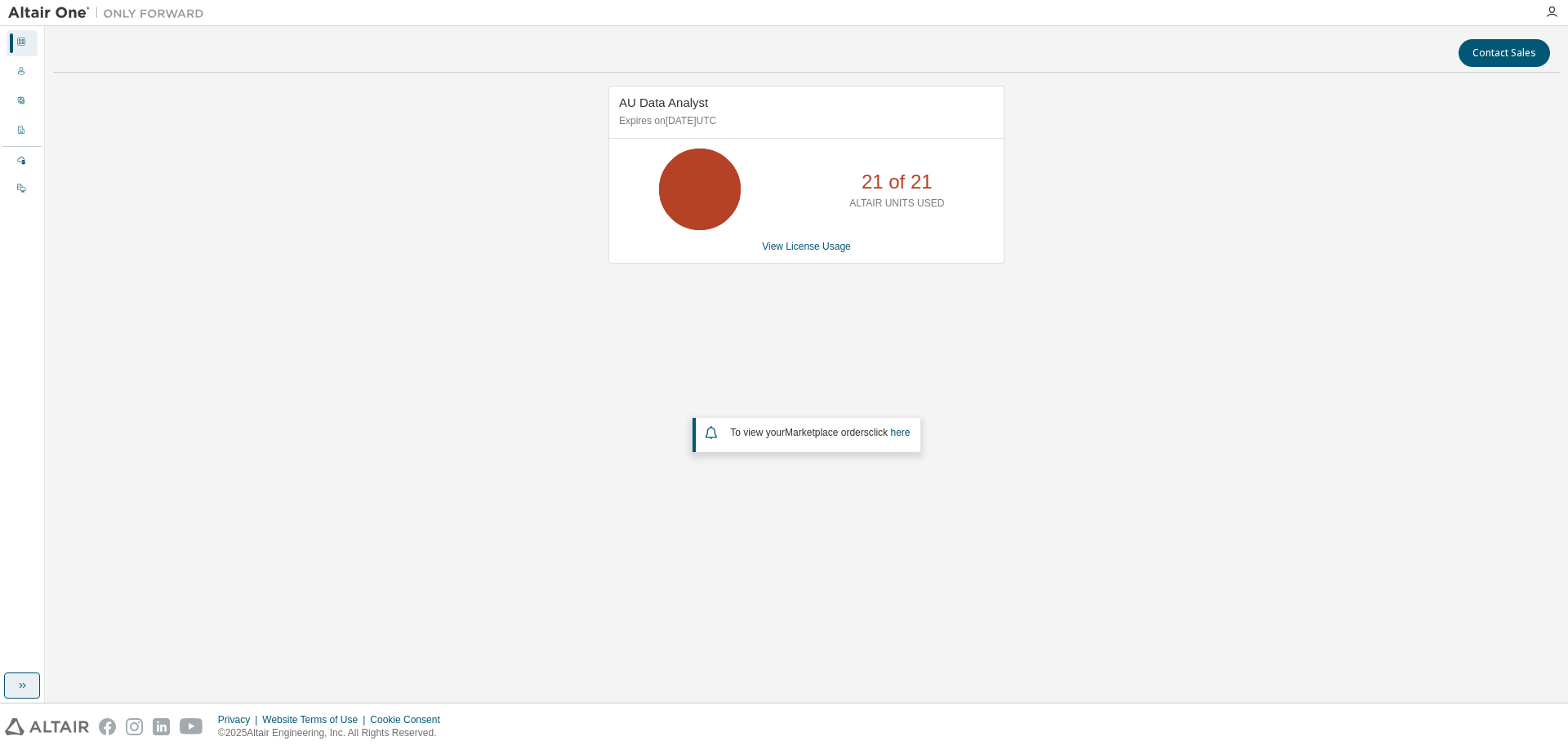
click at [26, 676] on button "button" at bounding box center [22, 686] width 36 height 26
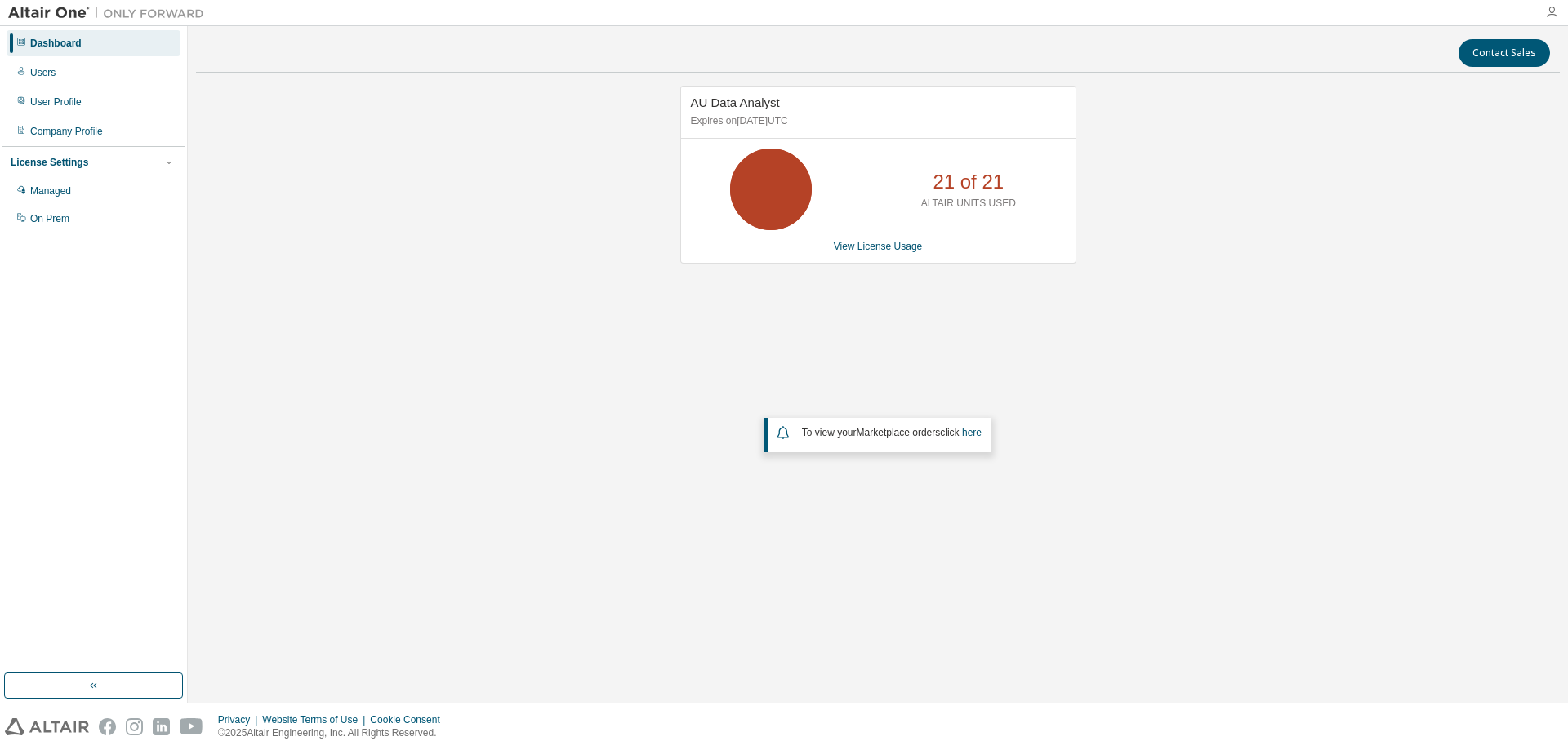
click at [1549, 7] on icon "button" at bounding box center [1551, 12] width 13 height 13
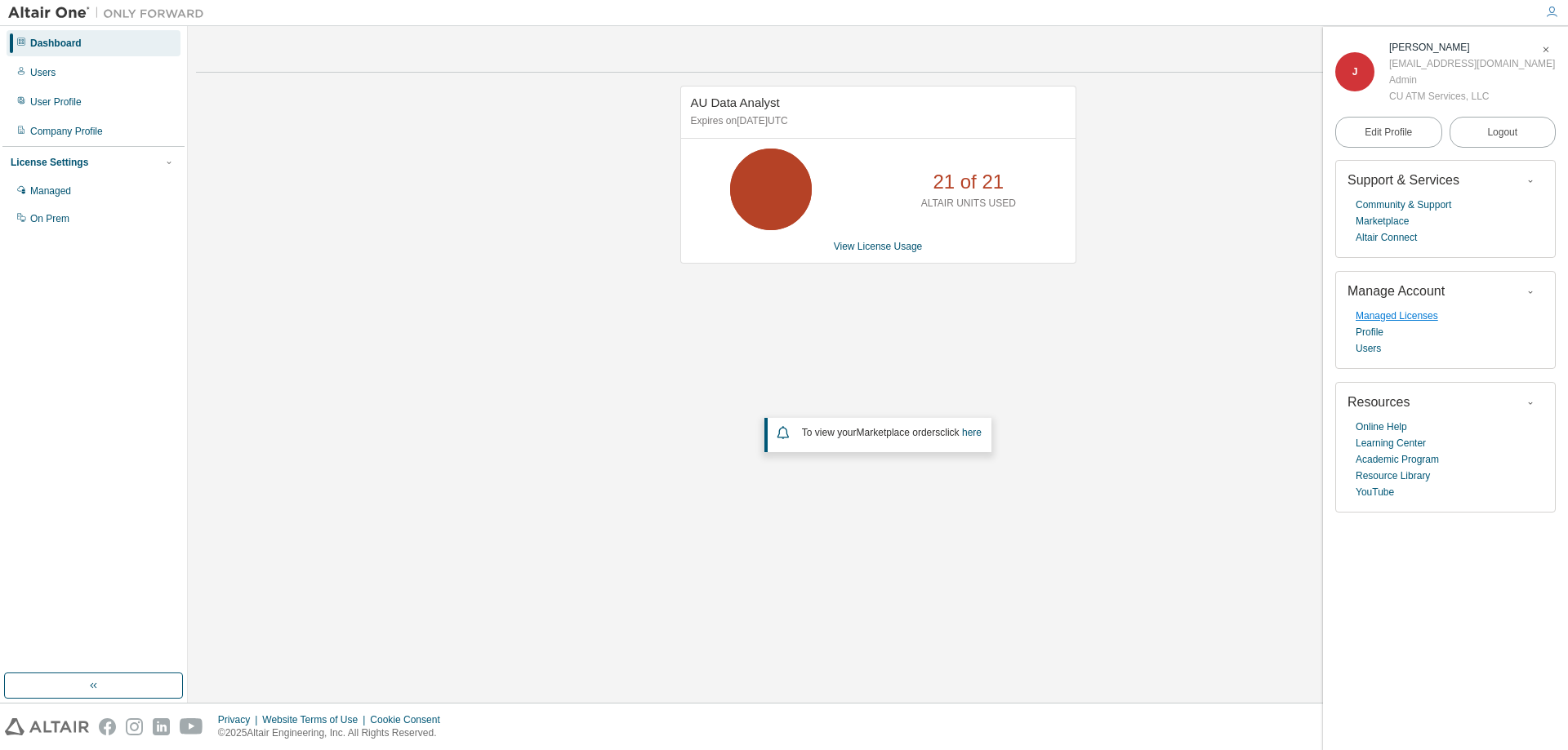
click at [1385, 320] on link "Managed Licenses" at bounding box center [1396, 315] width 82 height 16
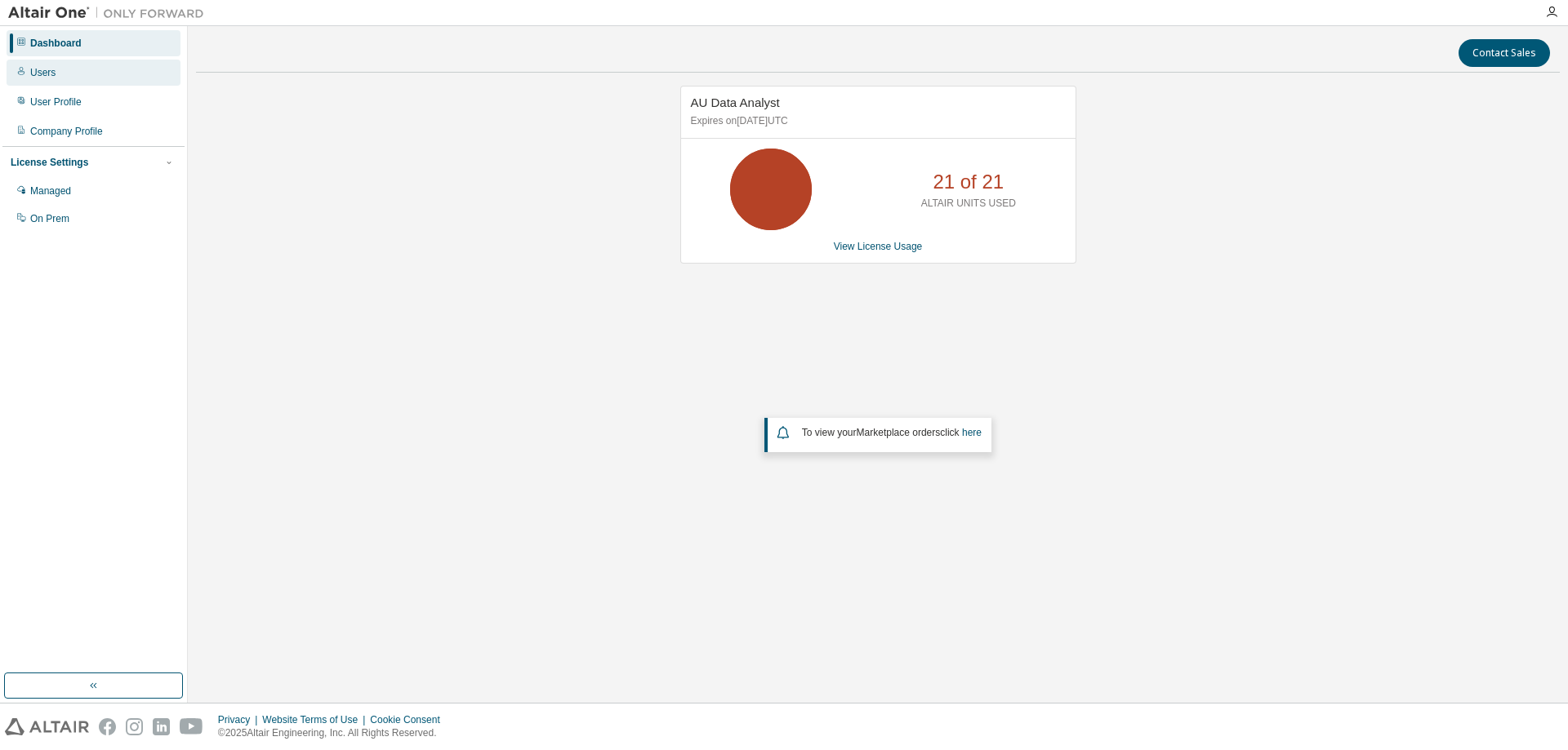
click at [93, 76] on div "Users" at bounding box center [93, 72] width 174 height 26
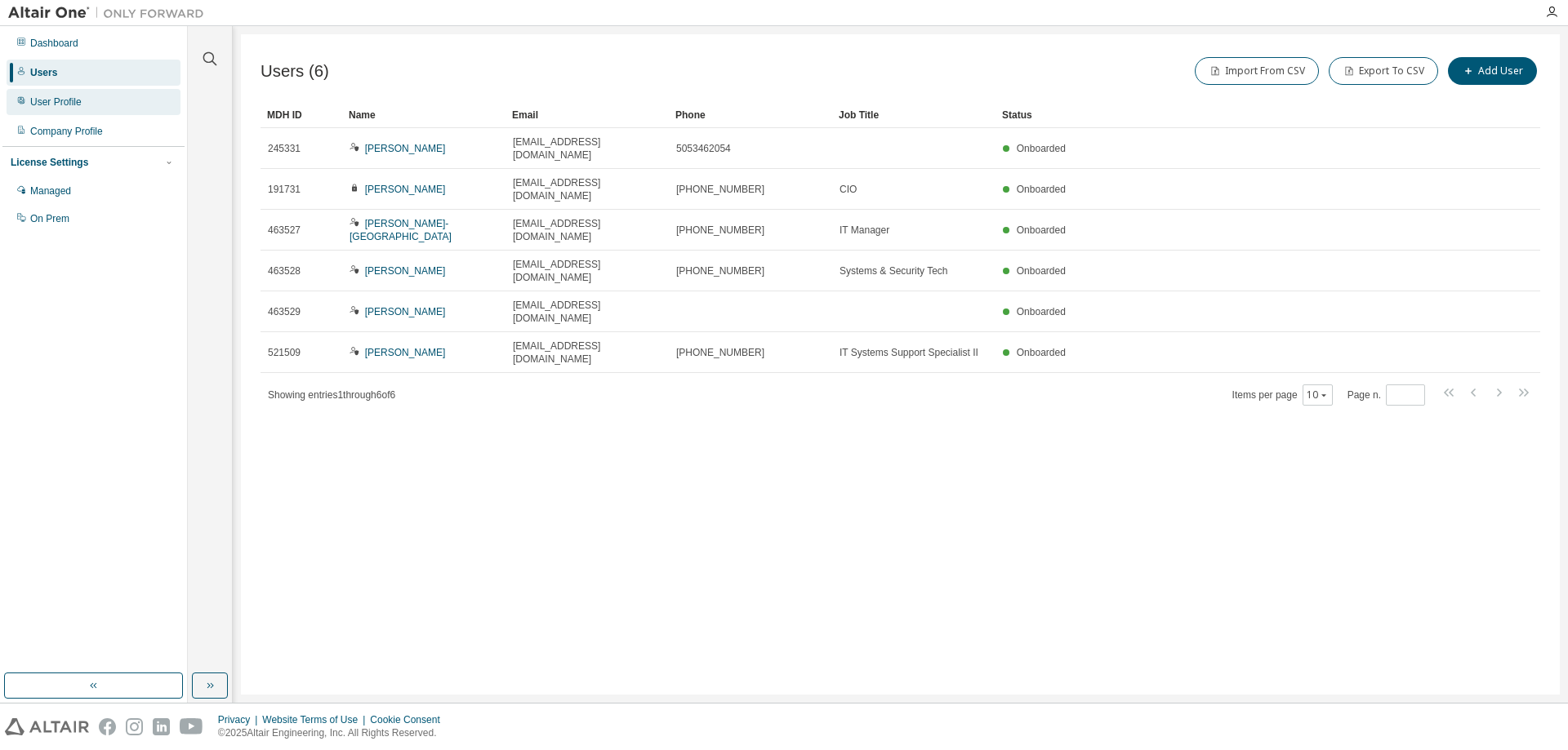
click at [64, 104] on div "User Profile" at bounding box center [56, 101] width 52 height 13
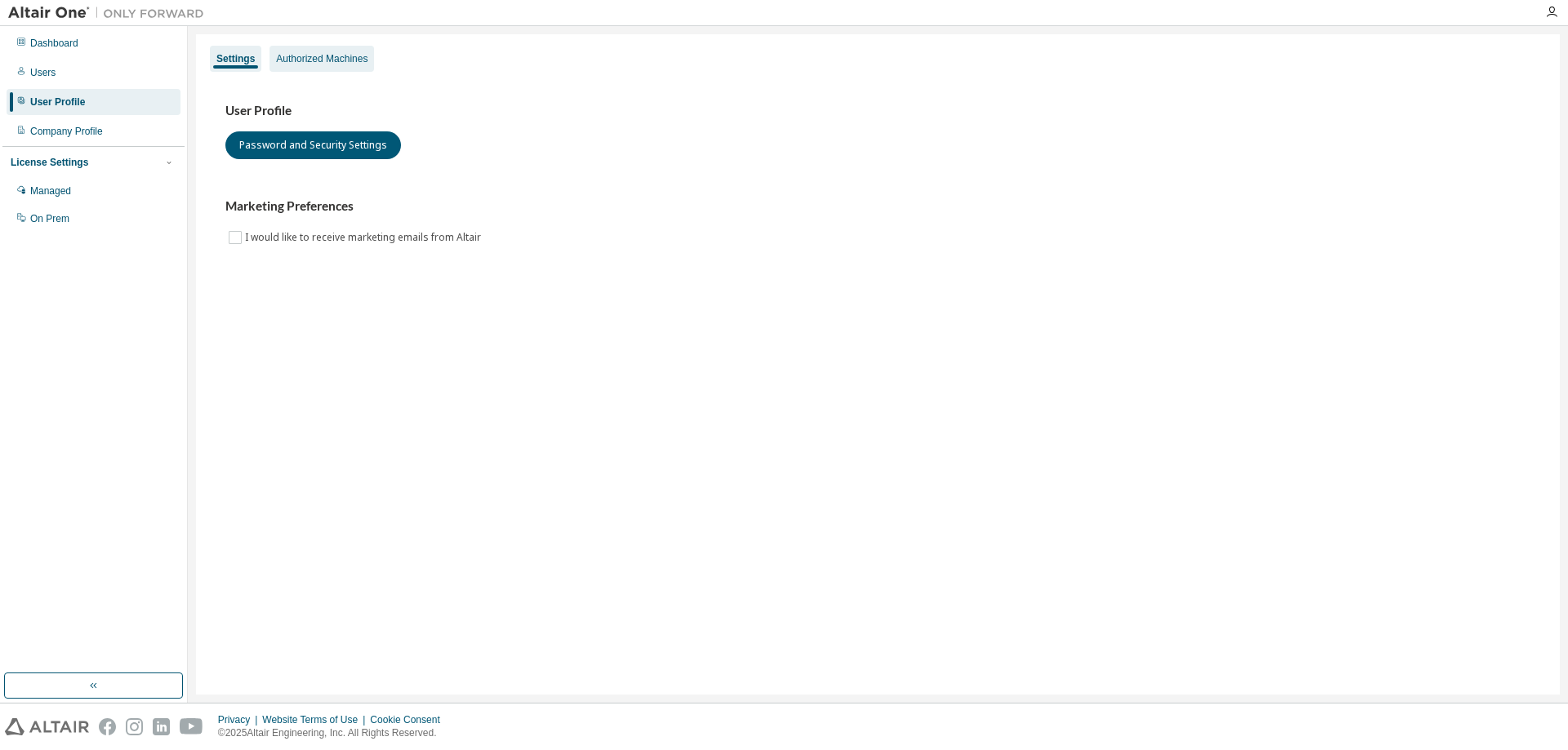
click at [294, 62] on div "Authorized Machines" at bounding box center [322, 59] width 91 height 13
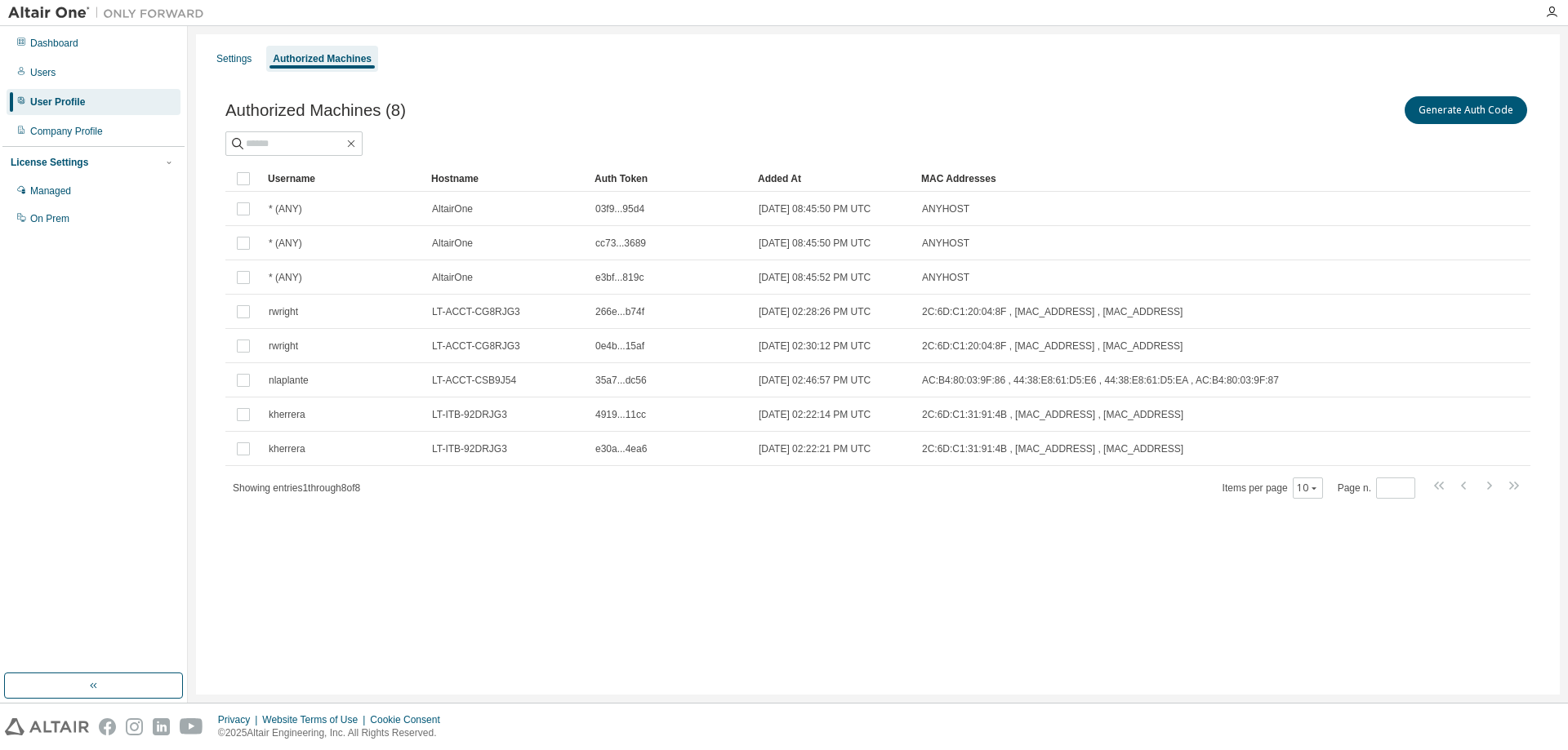
click at [1247, 570] on div "Settings Authorized Machines Authorized Machines (8) Generate Auth Code Clear L…" at bounding box center [878, 365] width 1364 height 661
click at [1427, 111] on button "Generate Auth Code" at bounding box center [1466, 110] width 122 height 28
